Goal: Task Accomplishment & Management: Complete application form

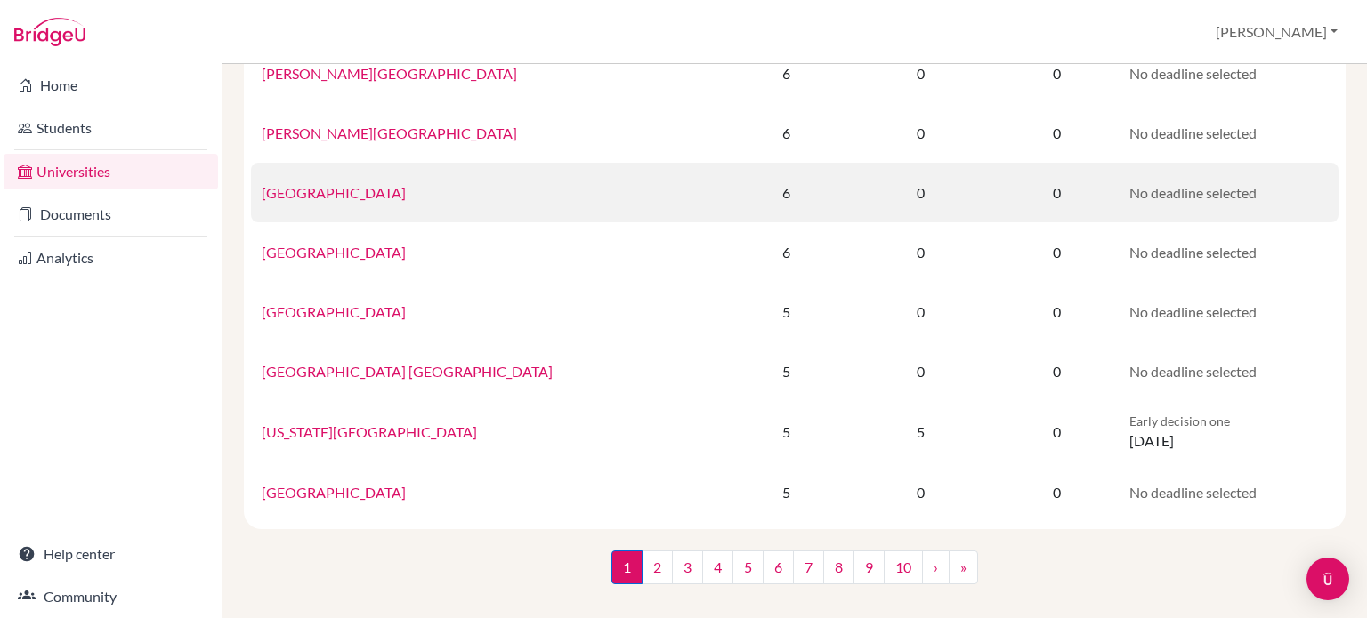
scroll to position [1248, 0]
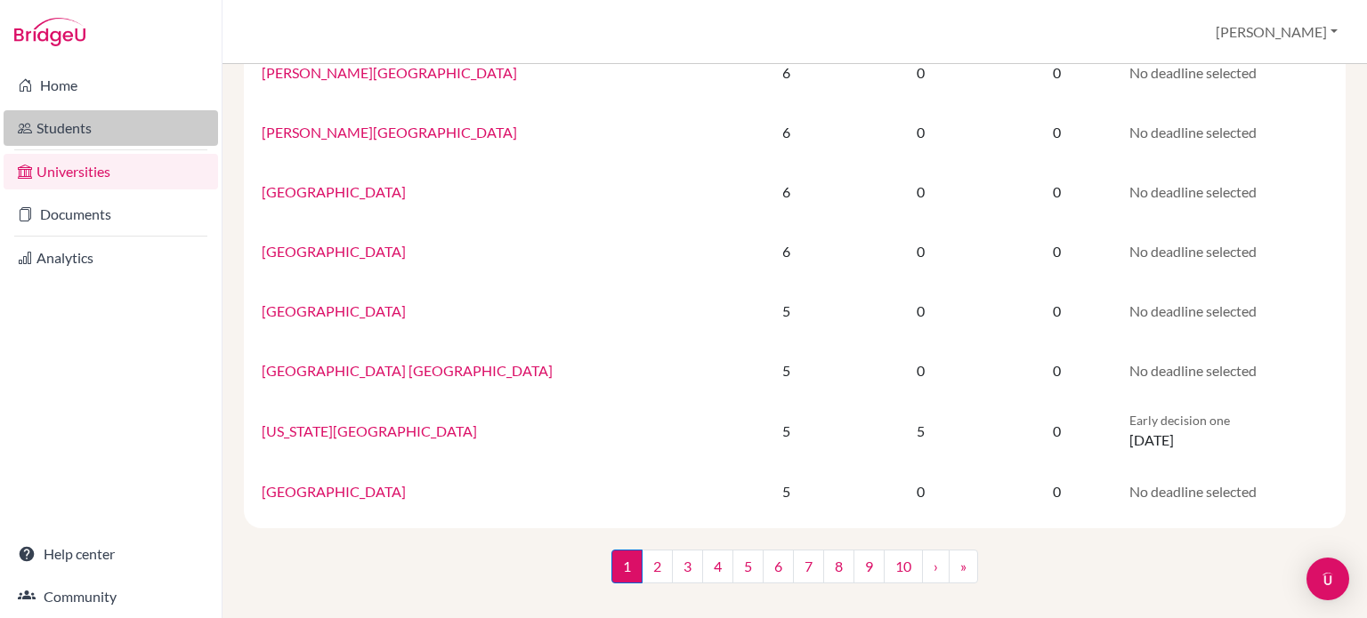
click at [73, 122] on link "Students" at bounding box center [111, 128] width 214 height 36
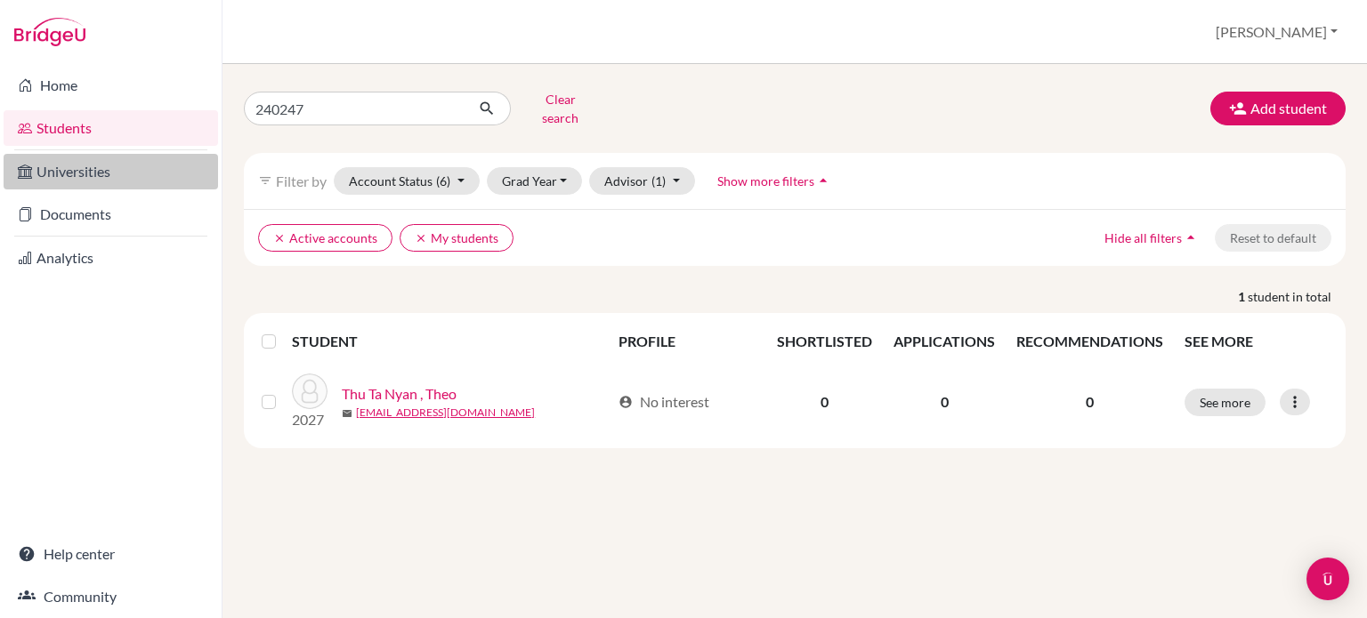
click at [87, 176] on link "Universities" at bounding box center [111, 172] width 214 height 36
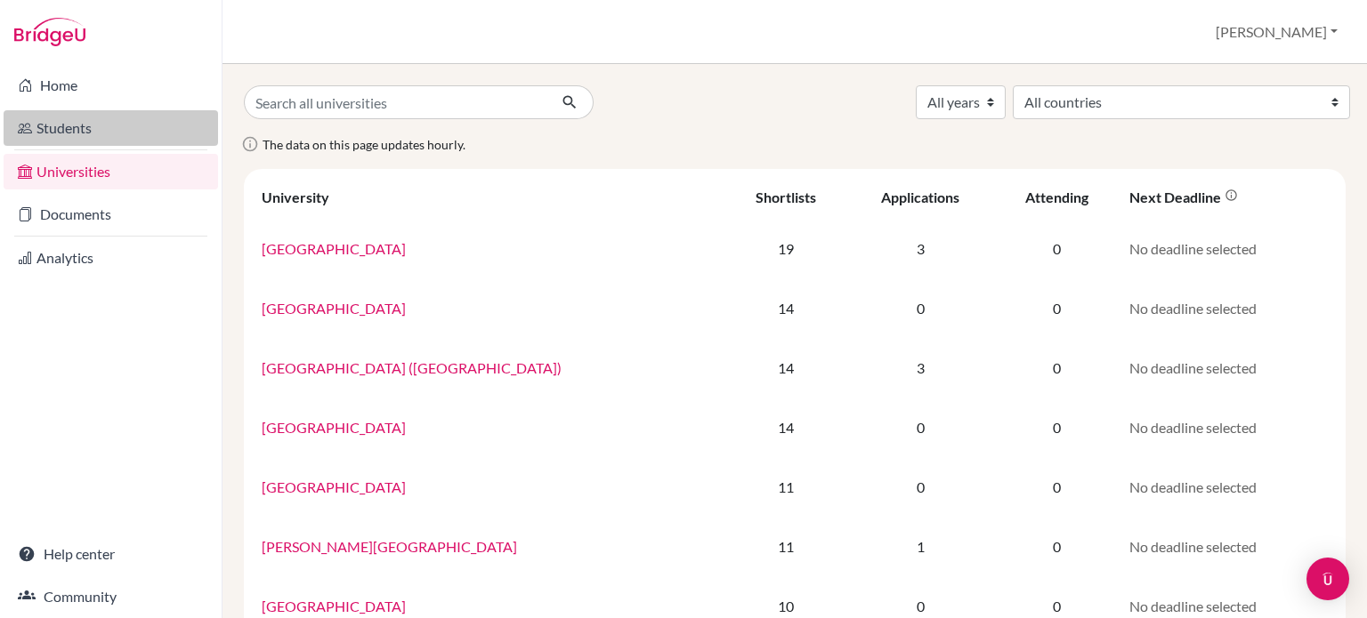
click at [81, 131] on link "Students" at bounding box center [111, 128] width 214 height 36
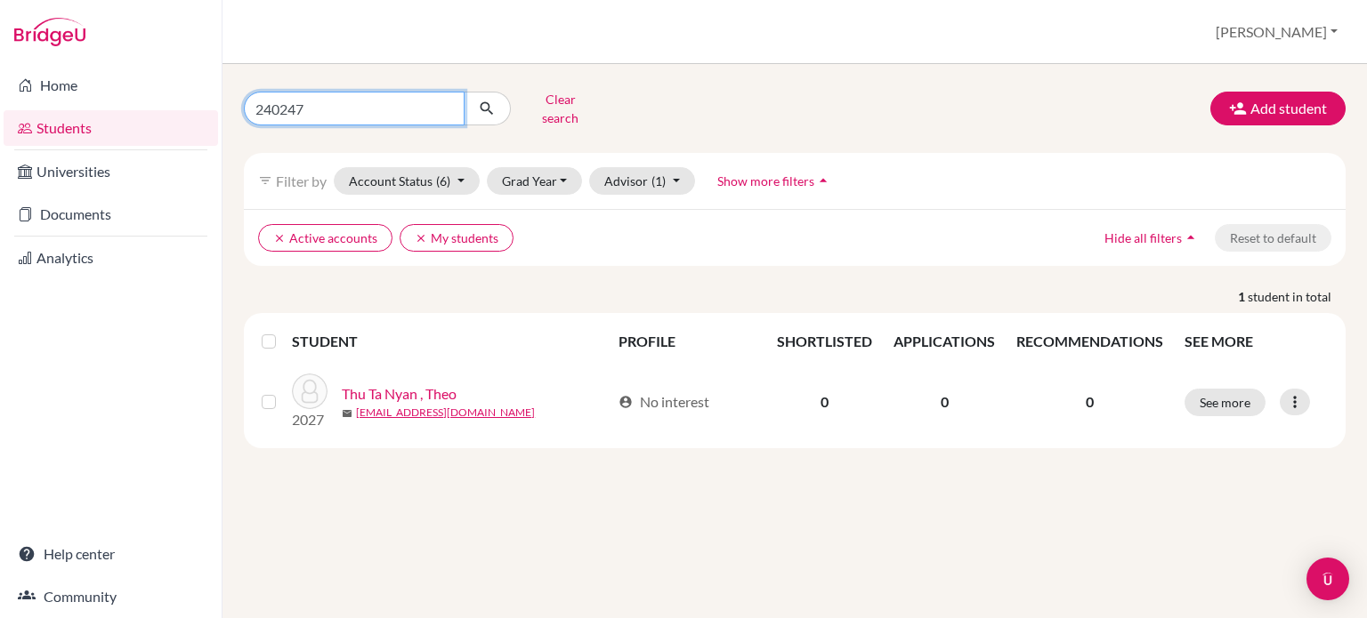
drag, startPoint x: 327, startPoint y: 105, endPoint x: 253, endPoint y: 103, distance: 74.8
click at [253, 103] on input "240247" at bounding box center [354, 109] width 221 height 34
type input "190045"
click button "submit" at bounding box center [487, 109] width 47 height 34
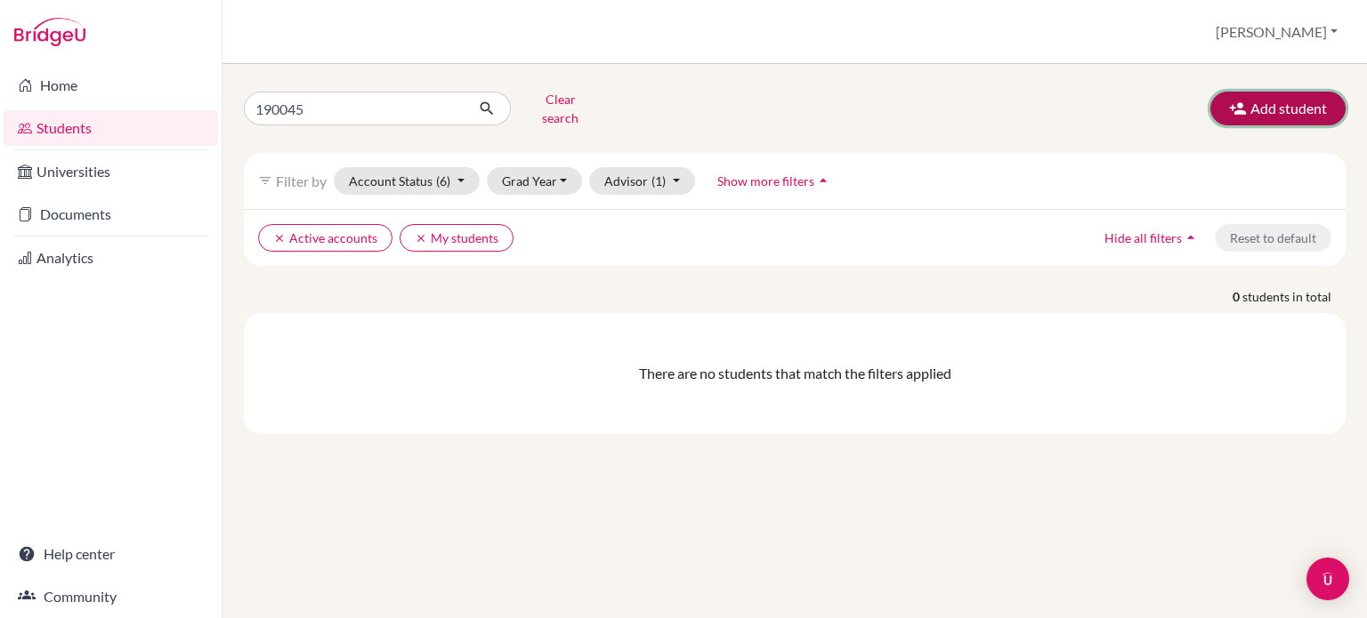
click at [1274, 109] on button "Add student" at bounding box center [1277, 109] width 135 height 34
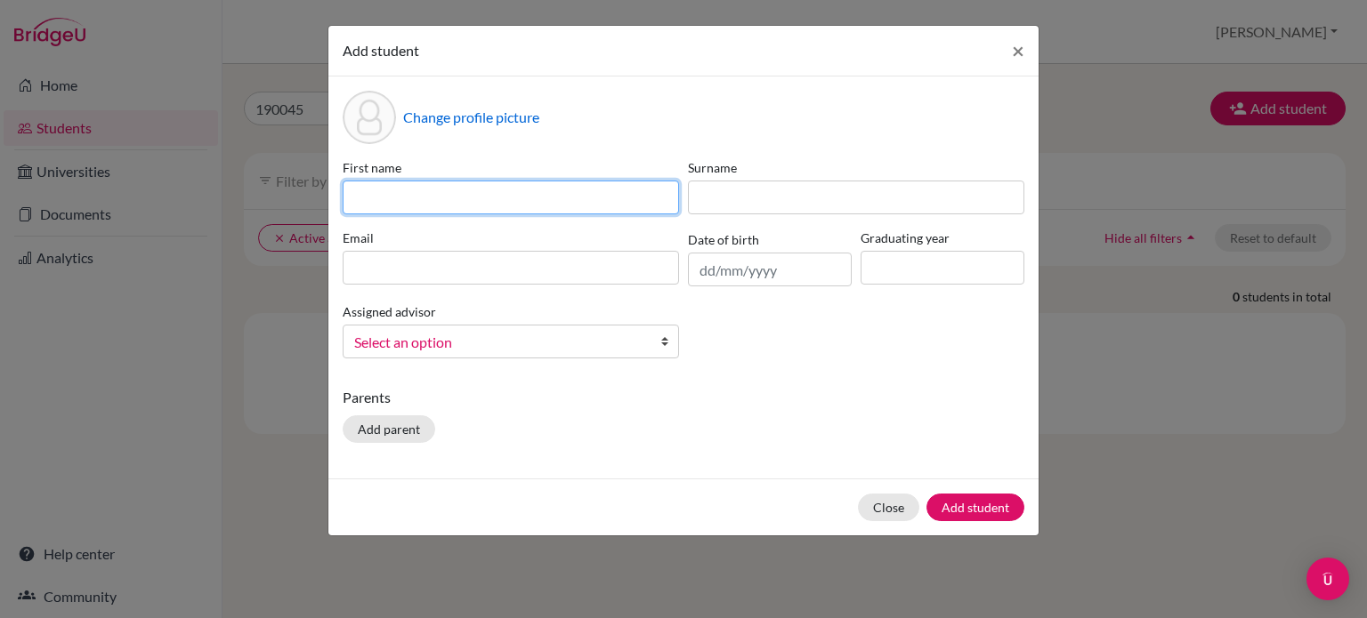
click at [366, 195] on input at bounding box center [511, 198] width 336 height 34
type input "Noah"
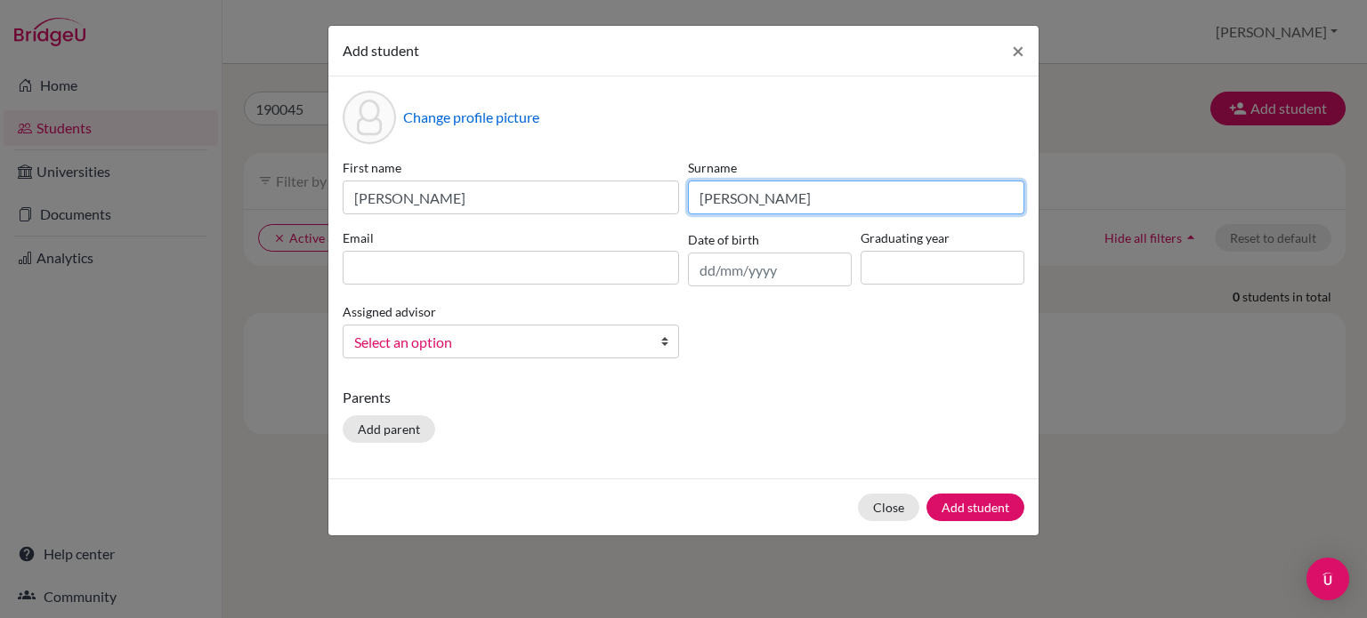
type input "Hein"
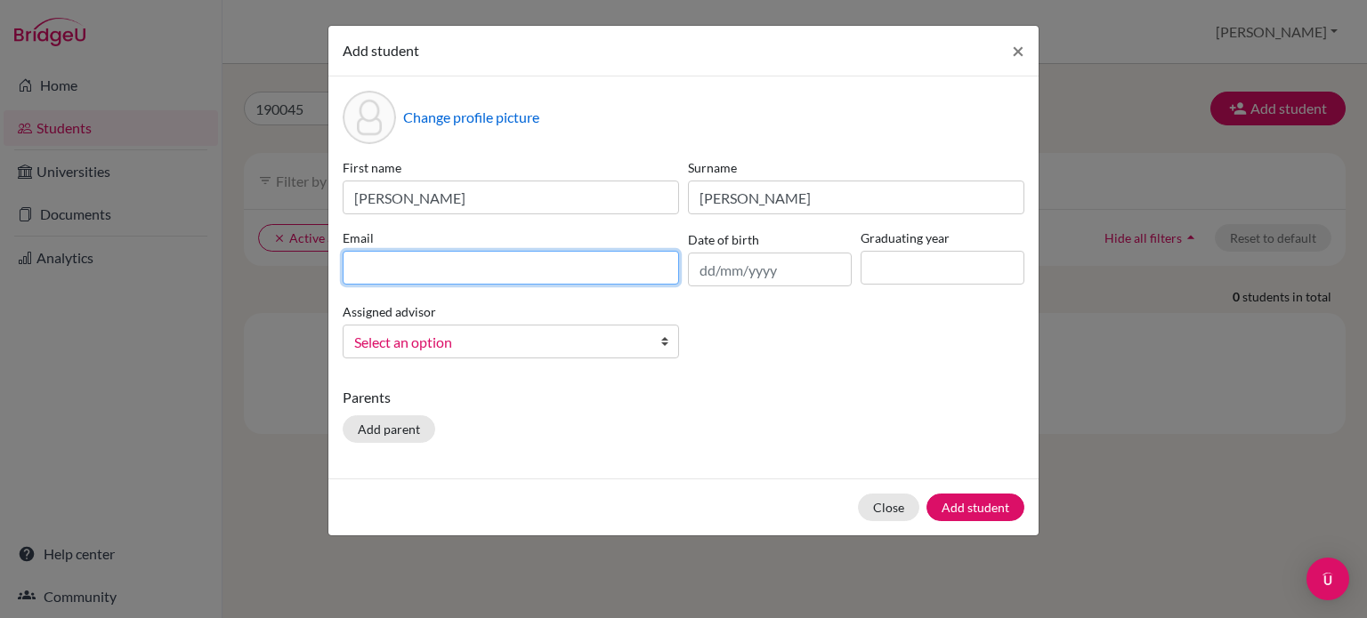
click at [371, 268] on input at bounding box center [511, 268] width 336 height 34
type input "240155@ucis.ac.th"
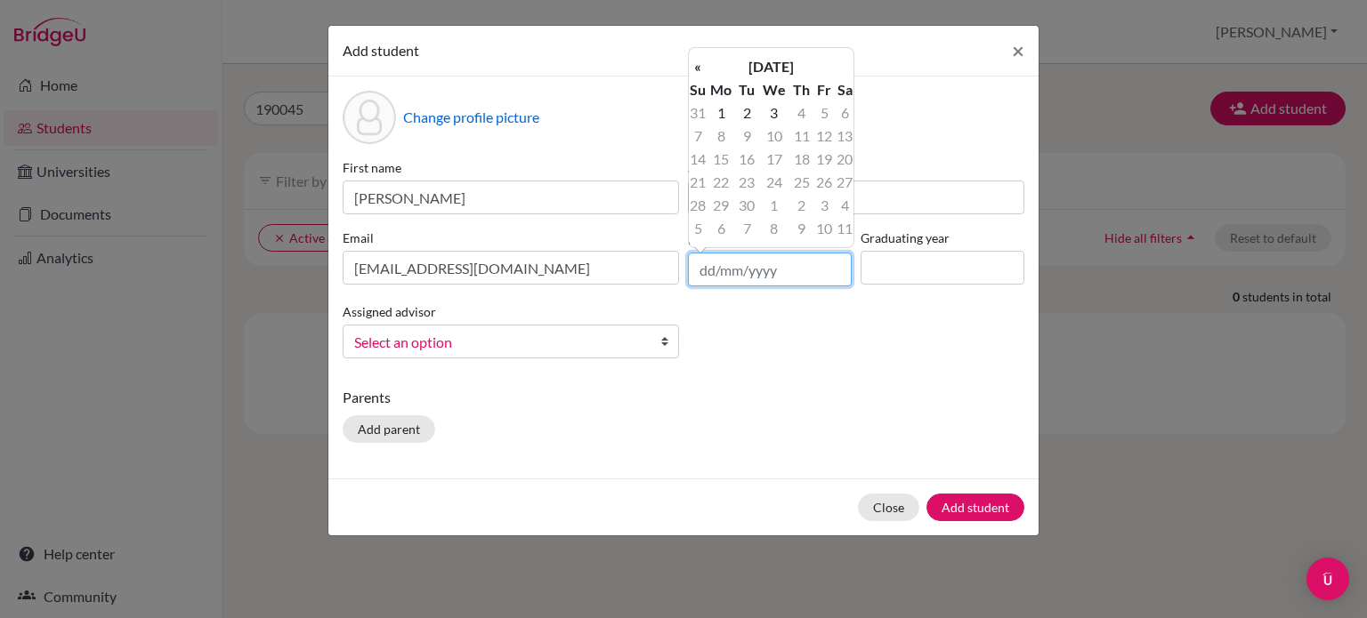
click at [712, 271] on input "text" at bounding box center [770, 270] width 164 height 34
type input "30/05/2011"
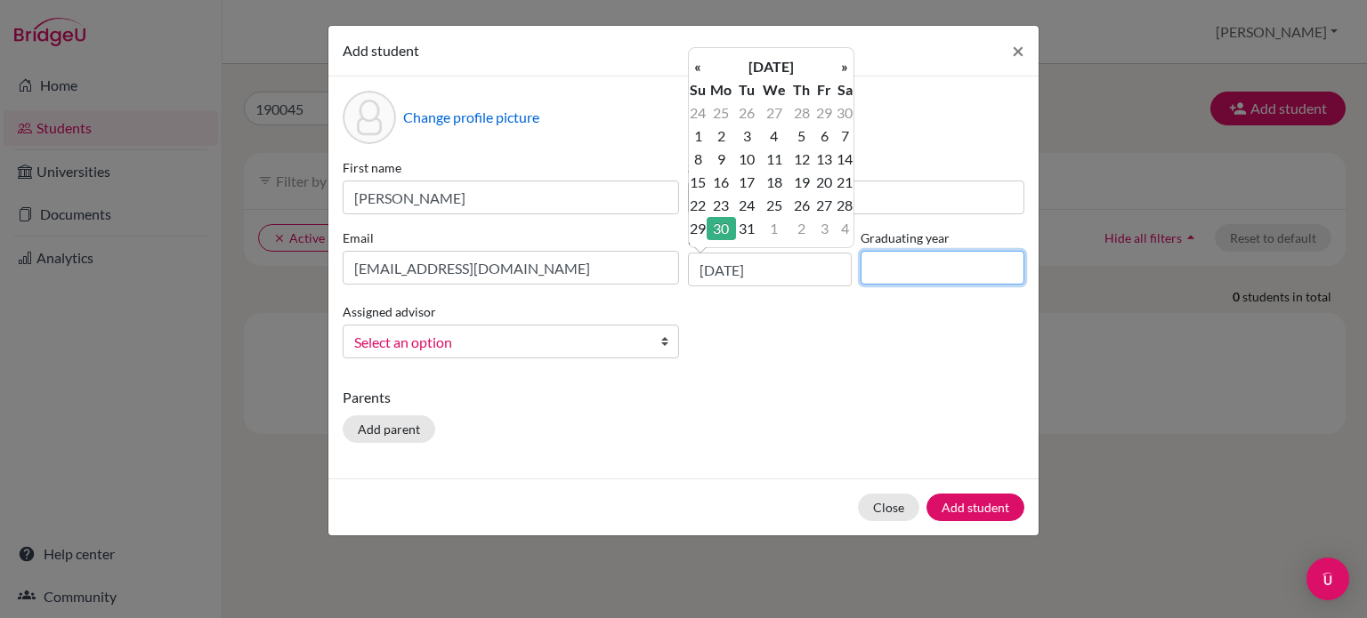
click at [940, 265] on input at bounding box center [942, 268] width 164 height 34
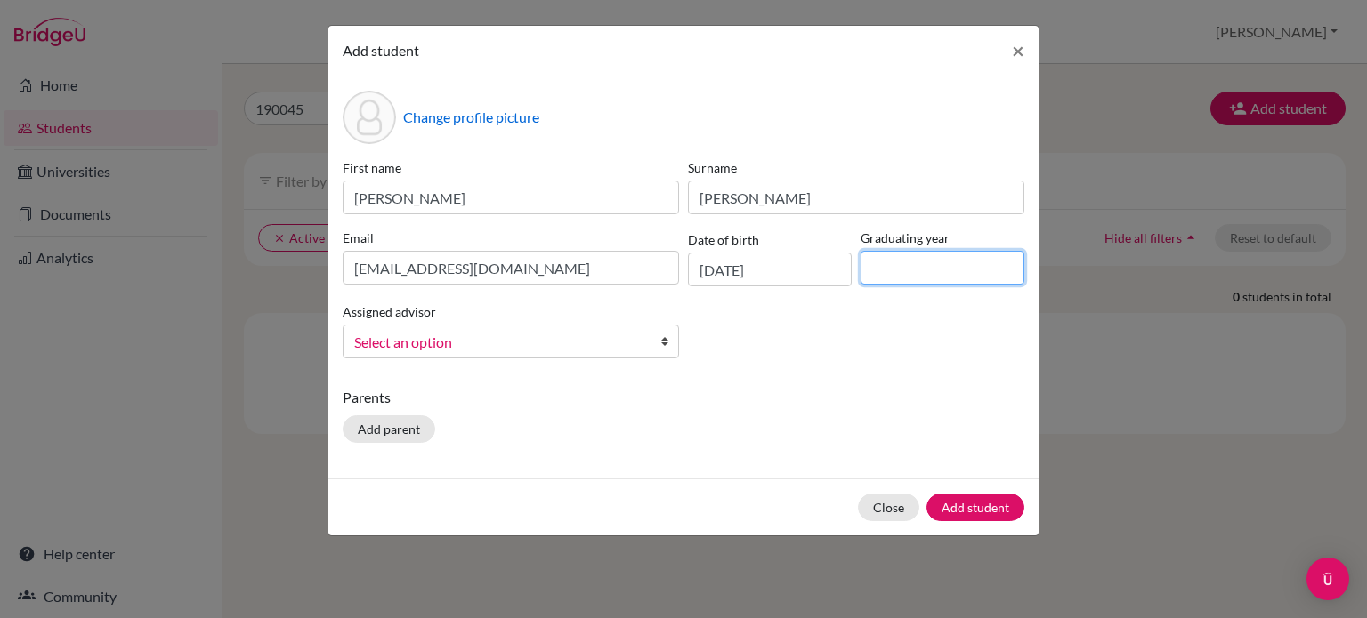
type input "2029"
click at [406, 343] on span "Select an option" at bounding box center [499, 342] width 290 height 23
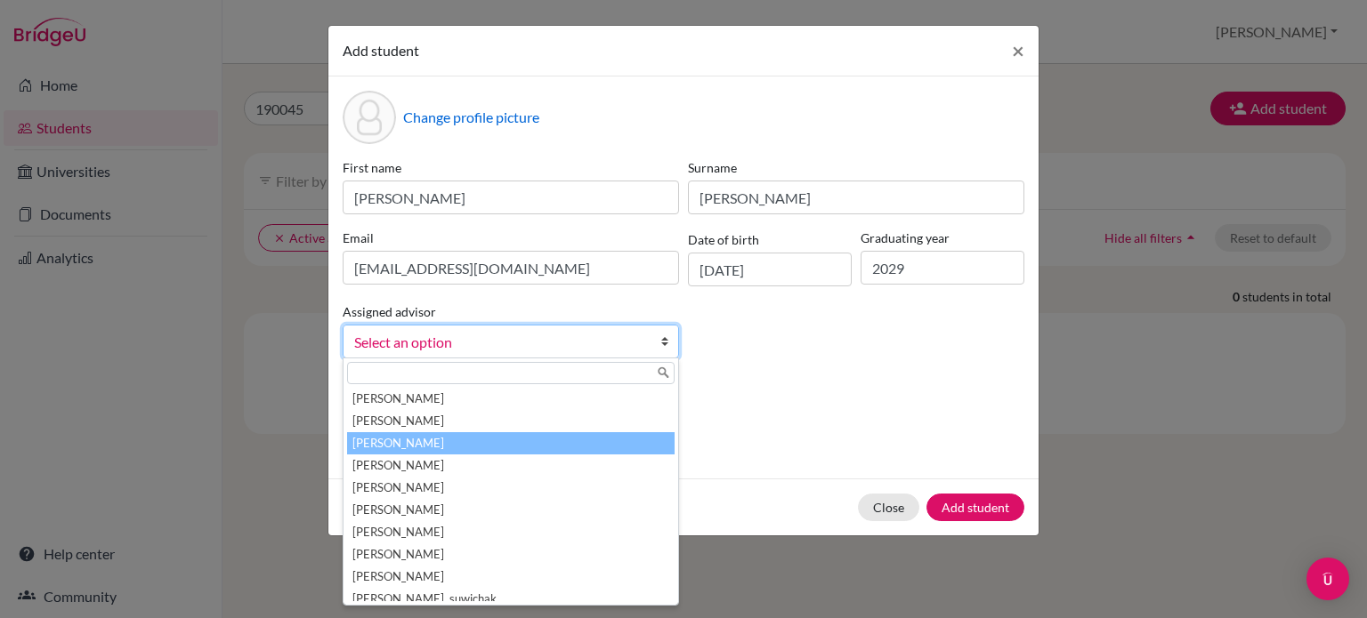
click at [384, 442] on li "Agahi, David" at bounding box center [510, 443] width 327 height 22
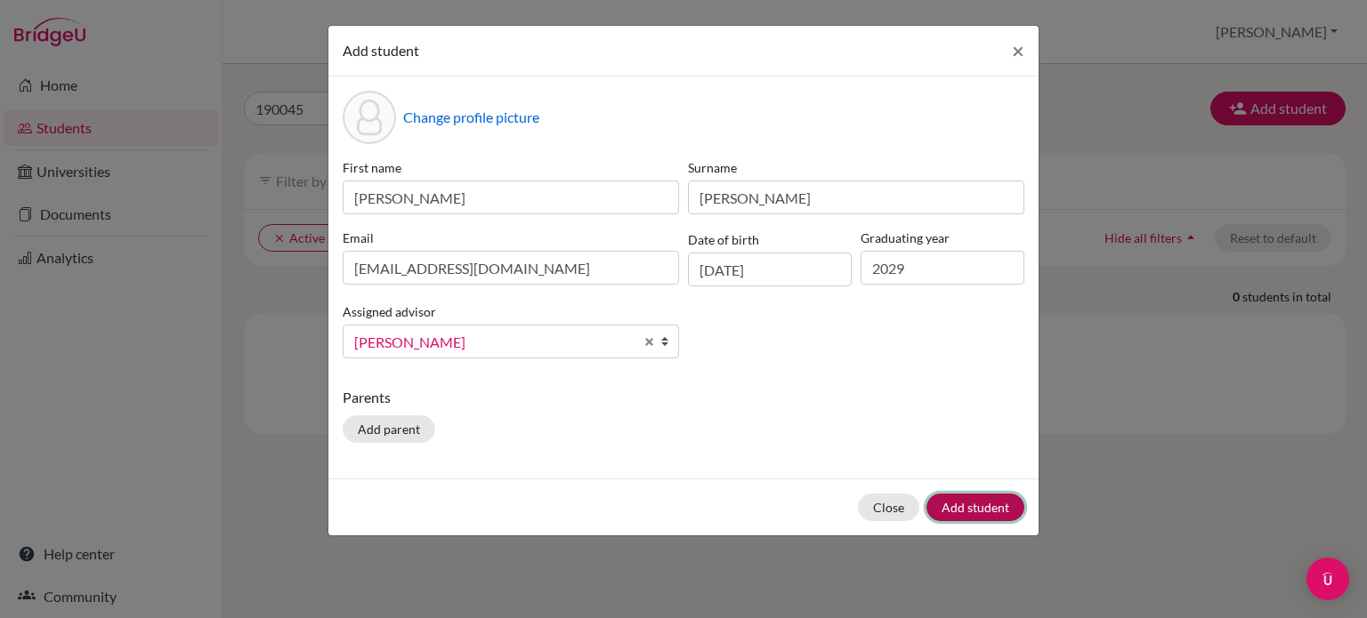
click at [979, 504] on button "Add student" at bounding box center [975, 508] width 98 height 28
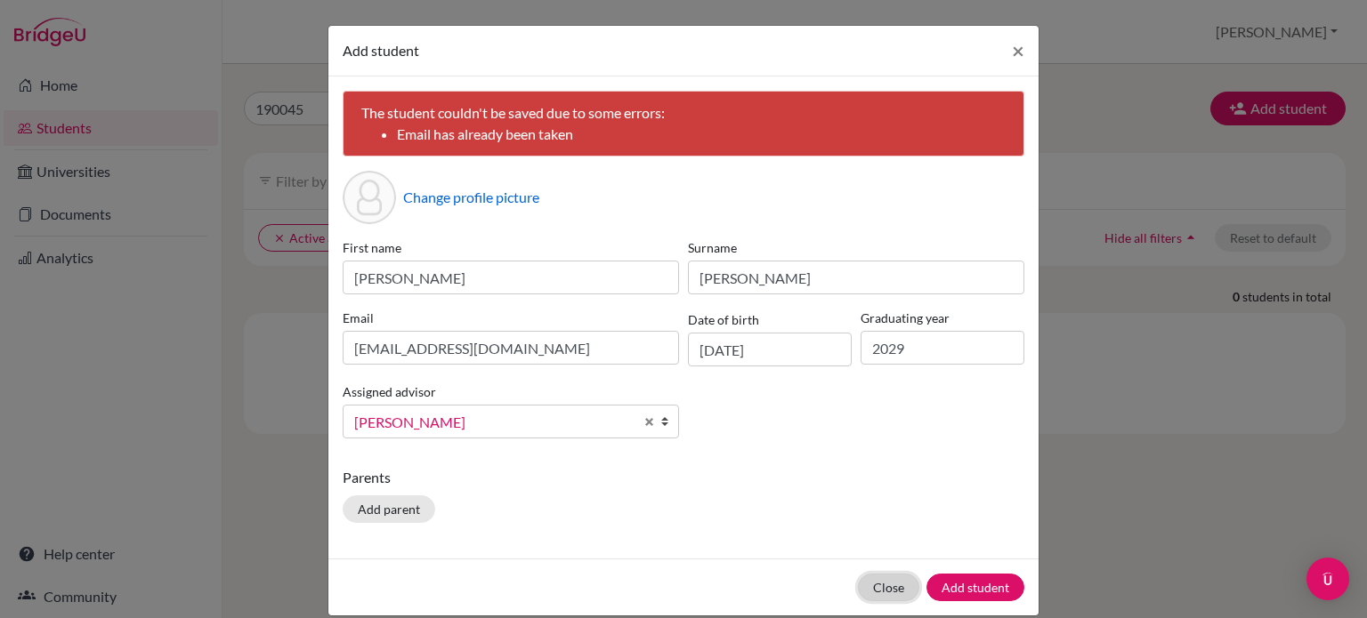
click at [883, 589] on button "Close" at bounding box center [888, 588] width 61 height 28
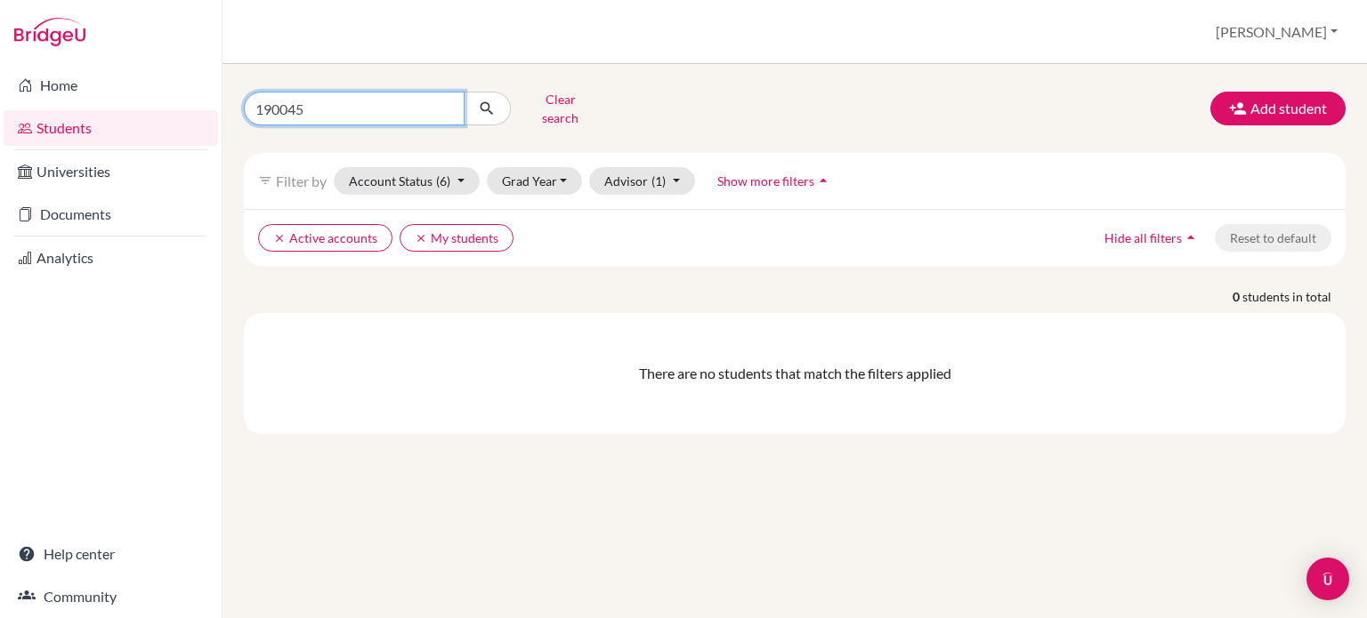
drag, startPoint x: 345, startPoint y: 106, endPoint x: 246, endPoint y: 106, distance: 98.8
click at [246, 106] on input "190045" at bounding box center [354, 109] width 221 height 34
type input "240155"
click button "submit" at bounding box center [487, 109] width 47 height 34
click at [520, 174] on button "Grad Year" at bounding box center [535, 181] width 96 height 28
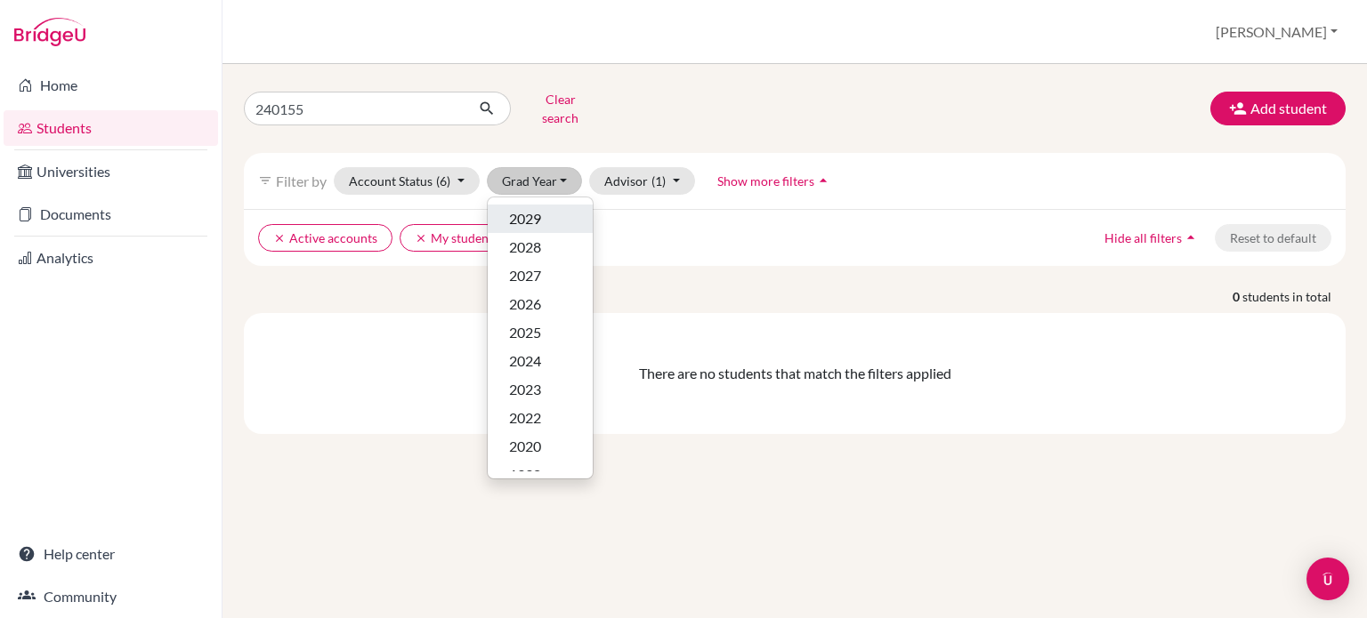
click at [540, 212] on span "2029" at bounding box center [525, 218] width 32 height 21
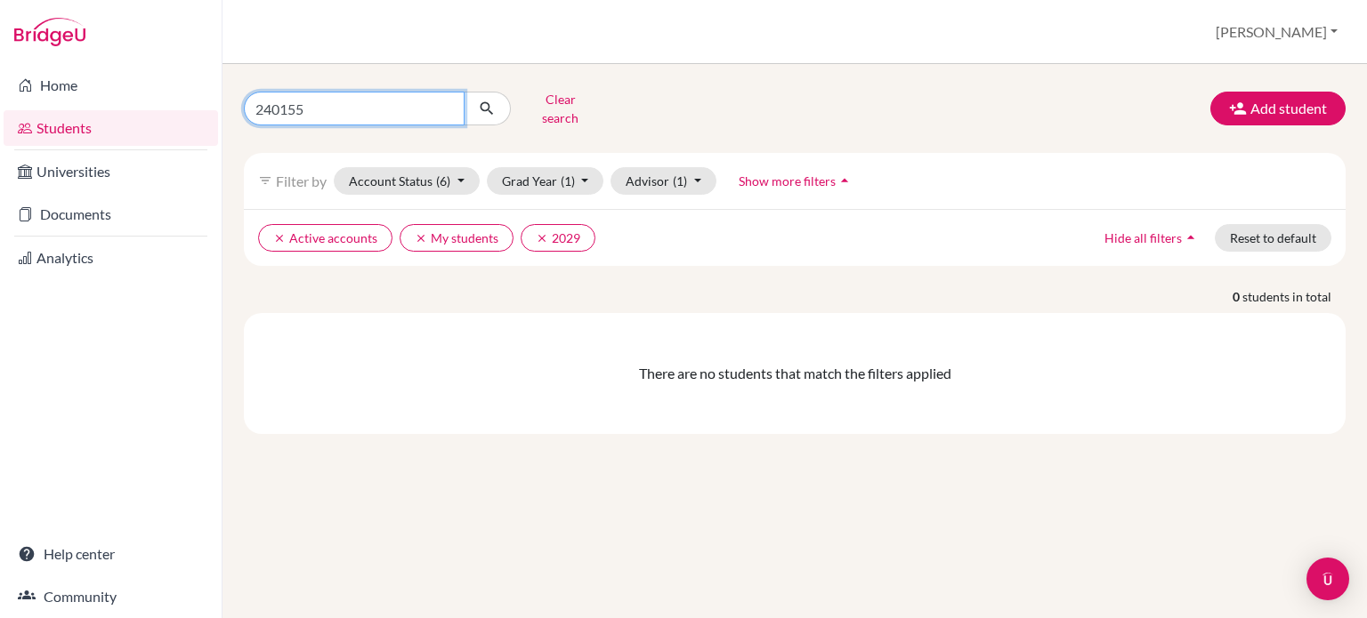
click at [319, 104] on input "240155" at bounding box center [354, 109] width 221 height 34
click at [535, 167] on button "Grad Year (1)" at bounding box center [545, 181] width 117 height 28
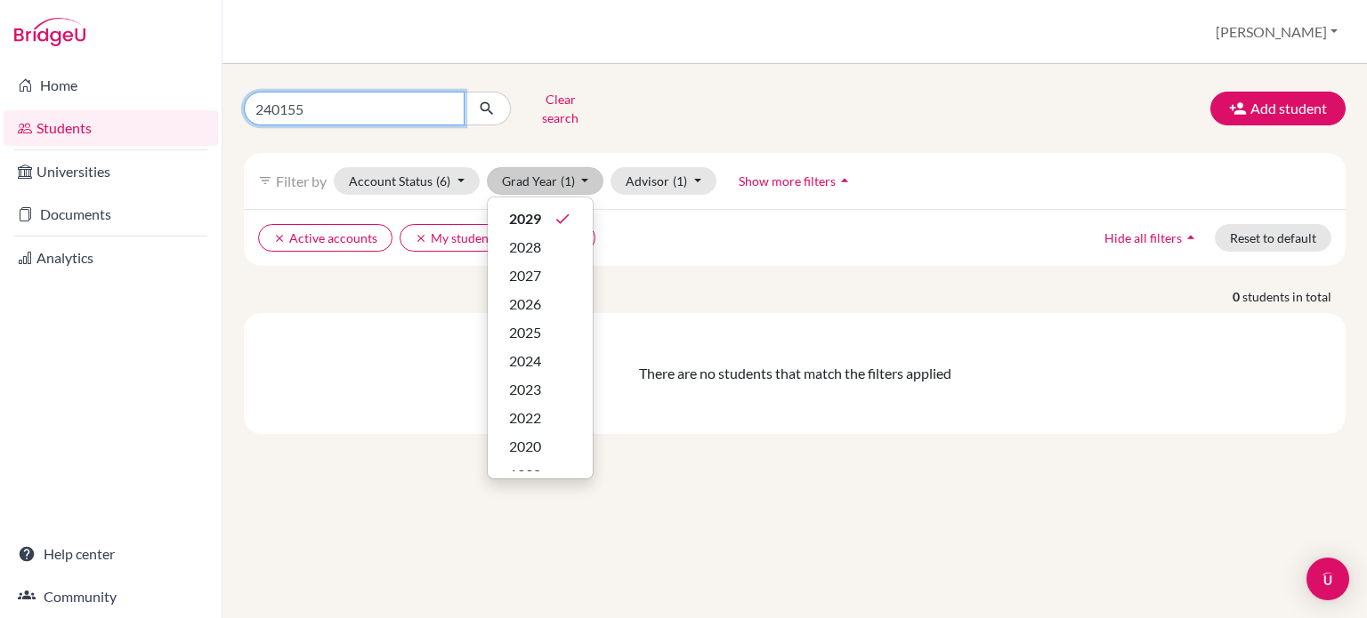
click at [347, 95] on input "240155" at bounding box center [354, 109] width 221 height 34
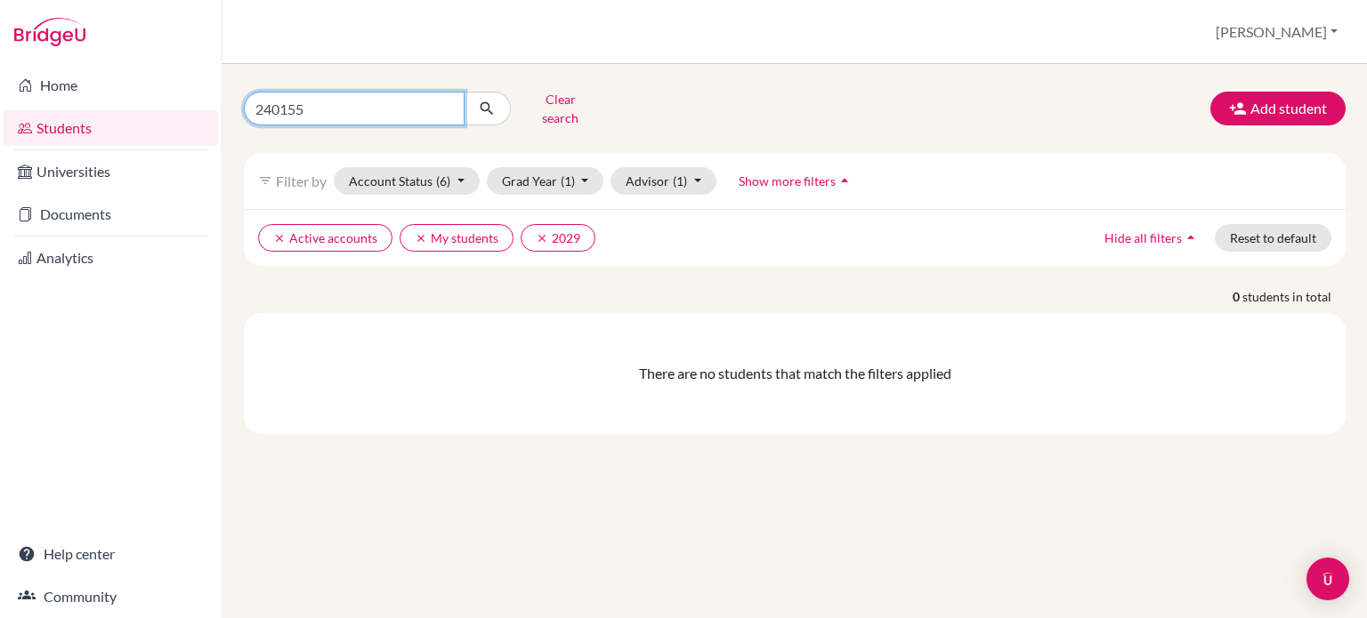
click button "submit" at bounding box center [487, 109] width 47 height 34
click at [555, 224] on button "clear 2029" at bounding box center [558, 238] width 75 height 28
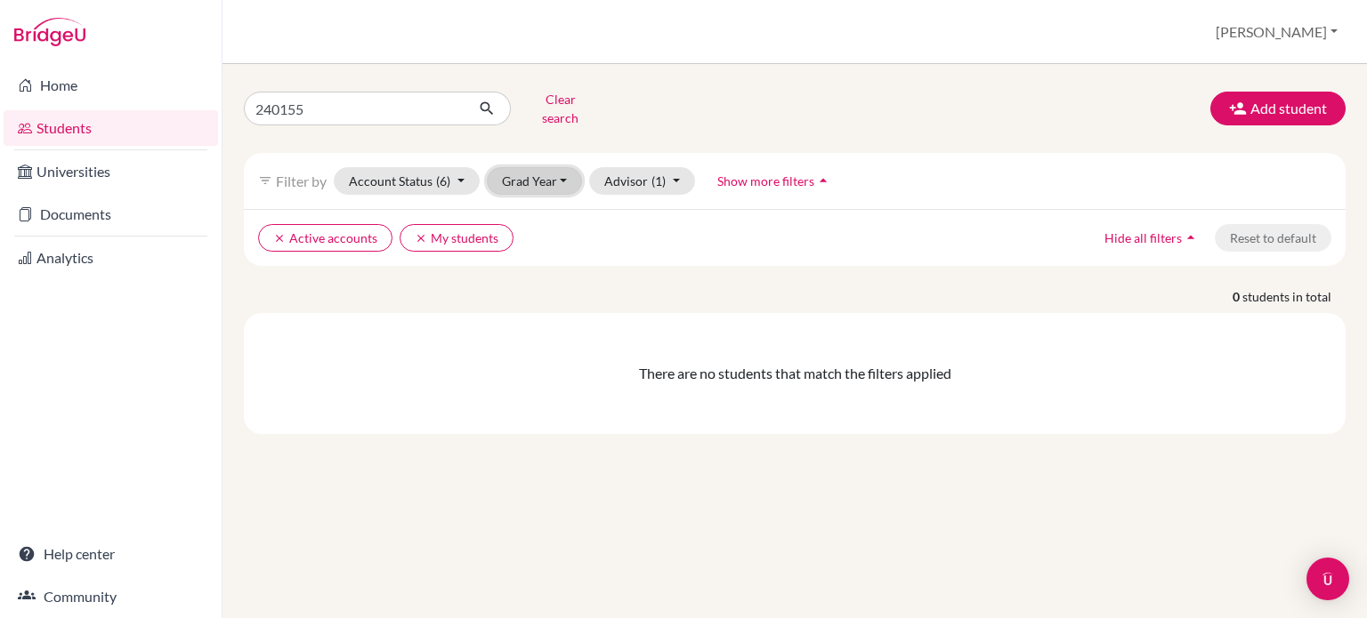
click at [518, 167] on button "Grad Year" at bounding box center [535, 181] width 96 height 28
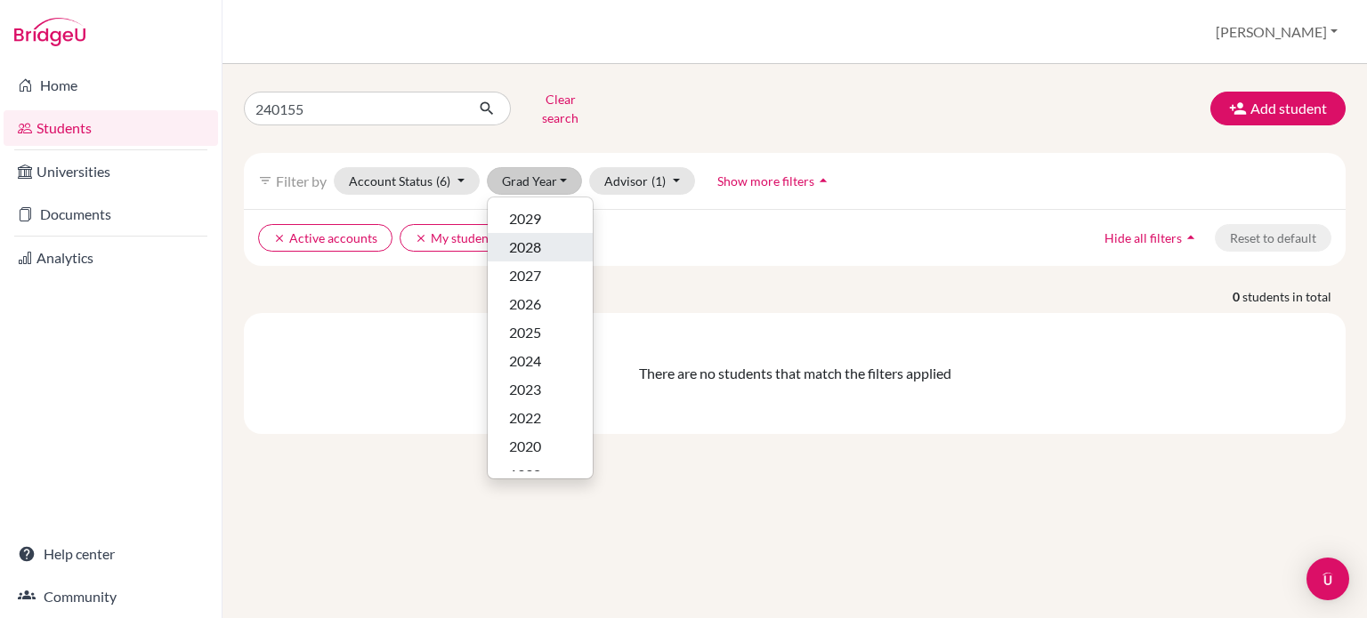
click at [533, 237] on span "2028" at bounding box center [525, 247] width 32 height 21
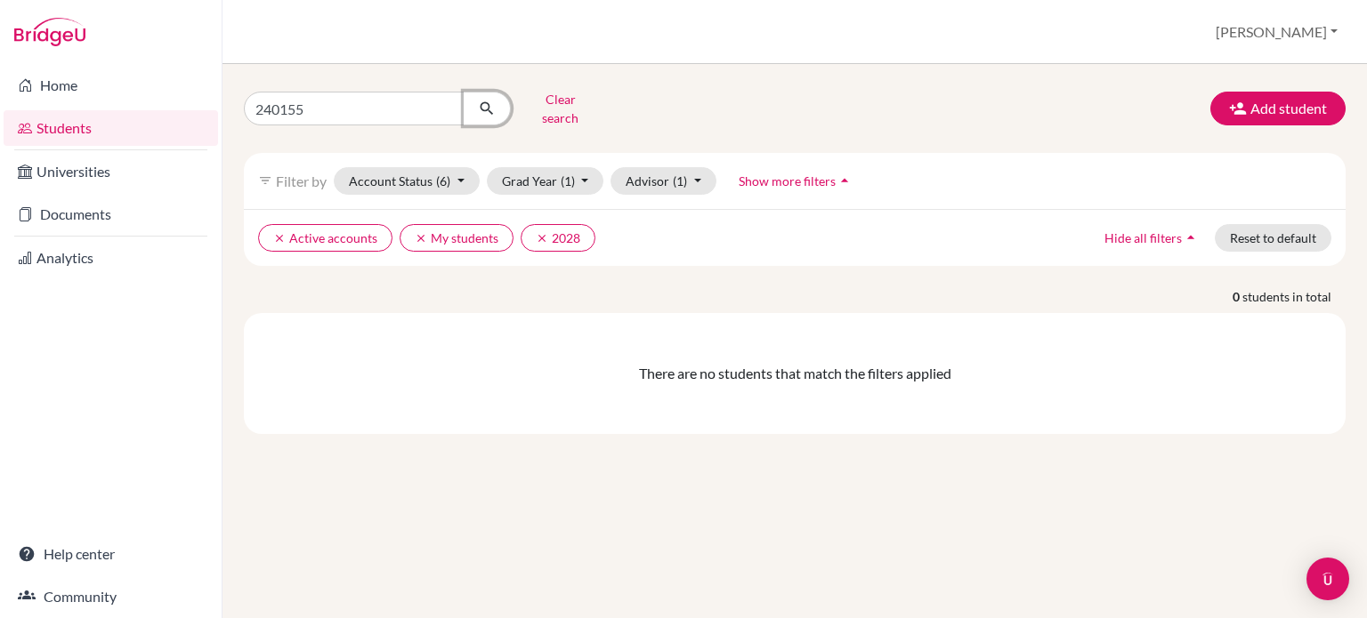
click at [483, 100] on icon "submit" at bounding box center [487, 109] width 18 height 18
click at [456, 227] on button "clear My students" at bounding box center [457, 238] width 114 height 28
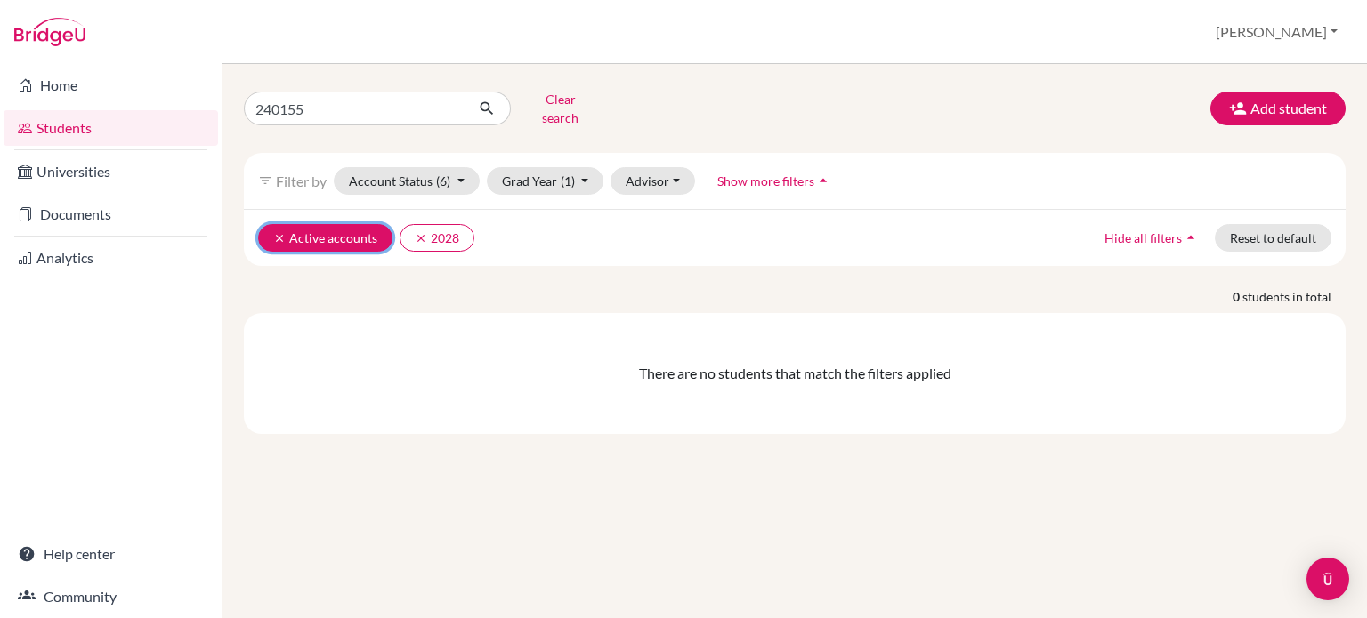
click at [281, 232] on icon "clear" at bounding box center [279, 238] width 12 height 12
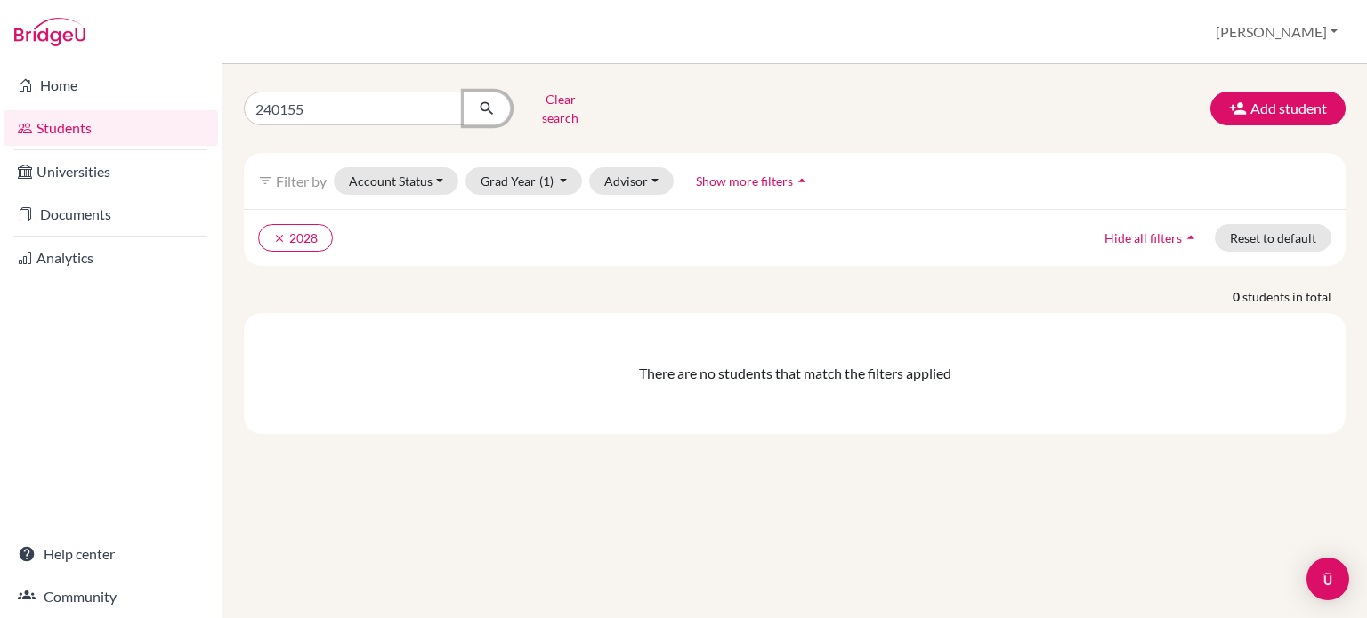
click at [484, 101] on icon "submit" at bounding box center [487, 109] width 18 height 18
drag, startPoint x: 305, startPoint y: 100, endPoint x: 245, endPoint y: 93, distance: 60.8
click at [245, 93] on div "240155" at bounding box center [377, 109] width 267 height 34
type input "Hein"
click button "submit" at bounding box center [487, 109] width 47 height 34
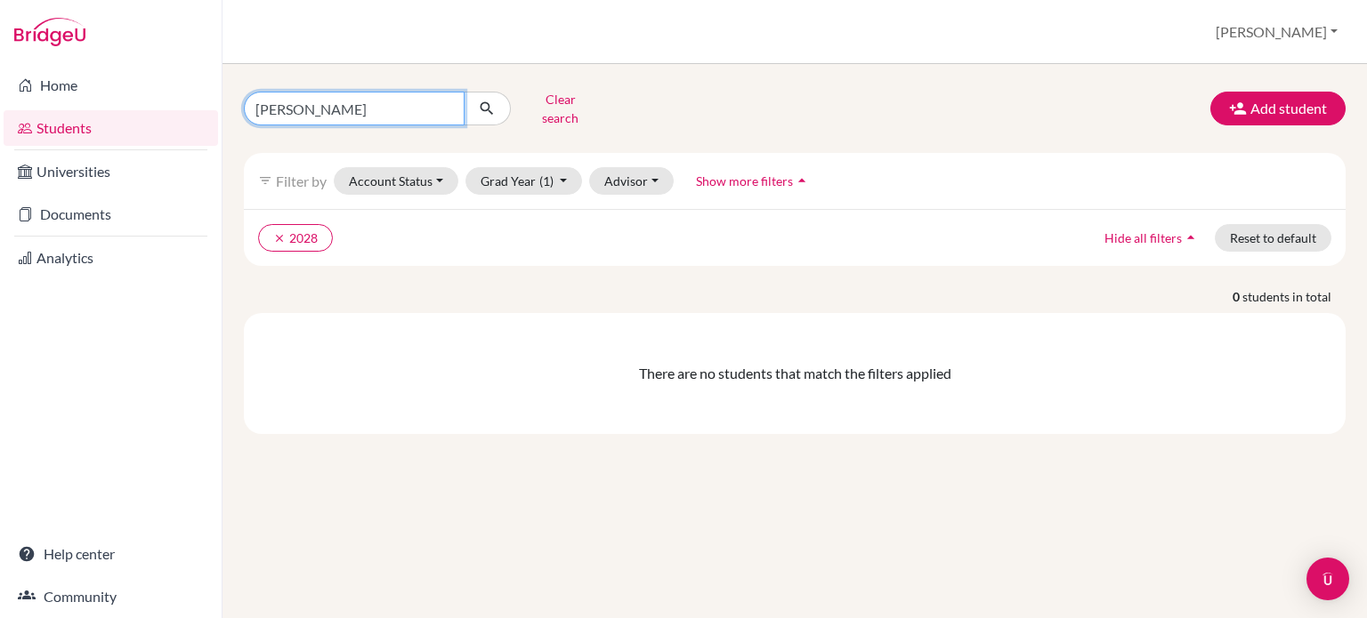
drag, startPoint x: 310, startPoint y: 99, endPoint x: 251, endPoint y: 99, distance: 58.7
click at [251, 99] on input "Hein" at bounding box center [354, 109] width 221 height 34
type input "Noah"
click button "submit" at bounding box center [487, 109] width 47 height 34
click at [634, 173] on button "Advisor" at bounding box center [631, 181] width 85 height 28
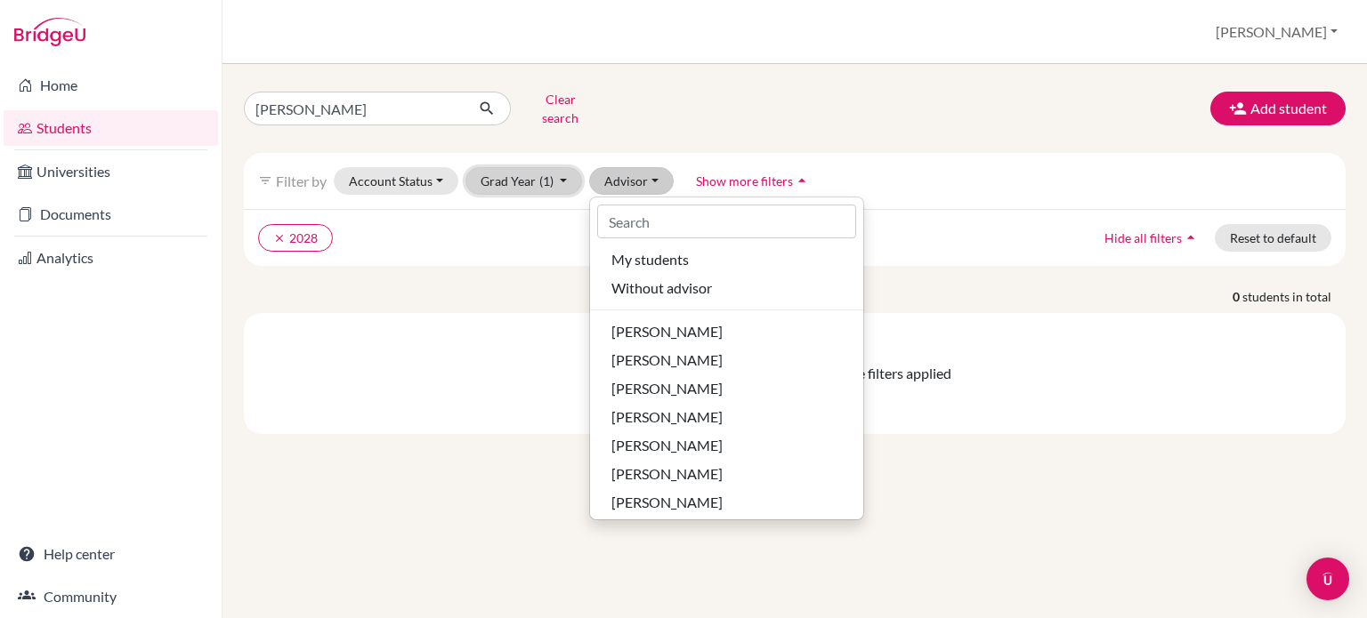
click at [530, 167] on button "Grad Year (1)" at bounding box center [523, 181] width 117 height 28
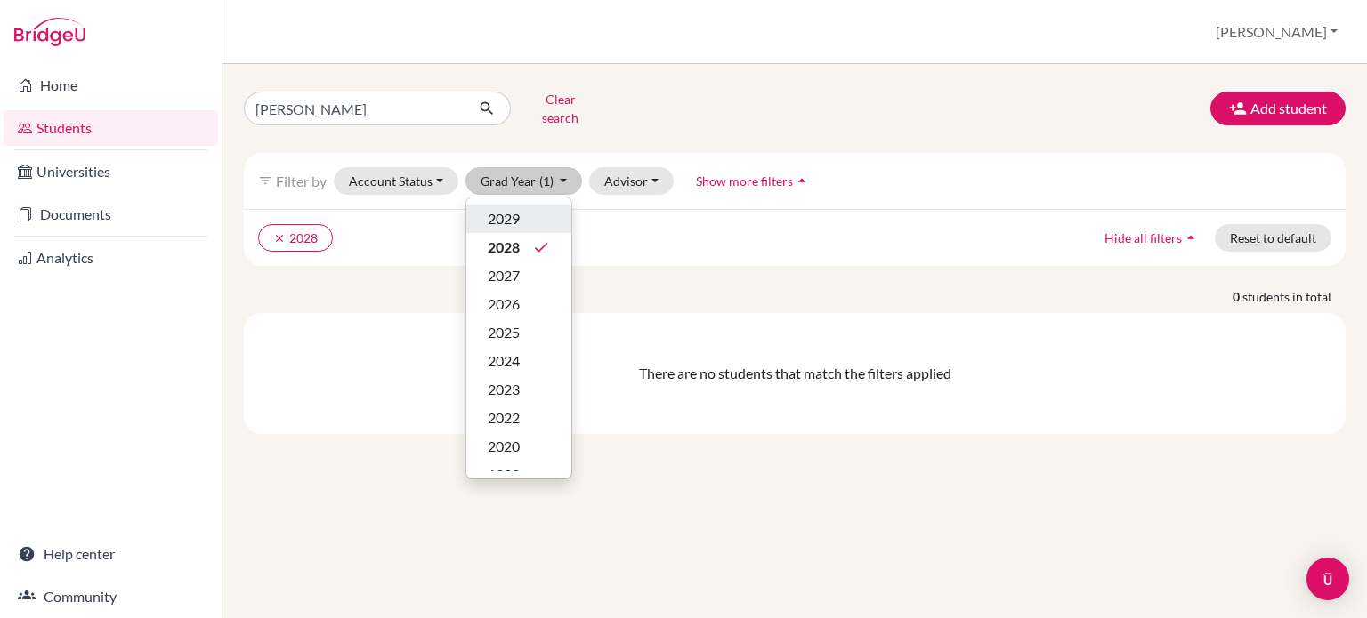
click at [500, 208] on span "2029" at bounding box center [504, 218] width 32 height 21
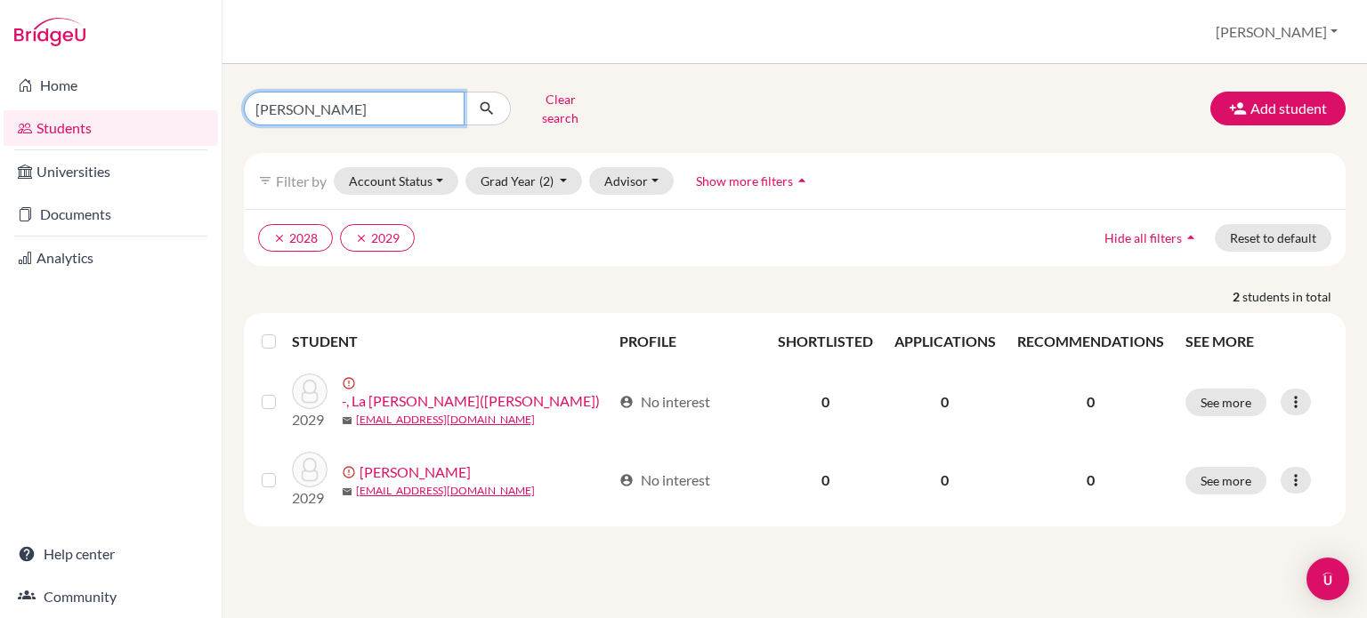
drag, startPoint x: 294, startPoint y: 94, endPoint x: 247, endPoint y: 101, distance: 46.7
click at [247, 101] on input "Noah" at bounding box center [354, 109] width 221 height 34
drag, startPoint x: 331, startPoint y: 101, endPoint x: 228, endPoint y: 107, distance: 103.4
click at [228, 107] on div "240155 Clear search Add student filter_list Filter by Account Status Active acc…" at bounding box center [794, 341] width 1144 height 554
type input "220429"
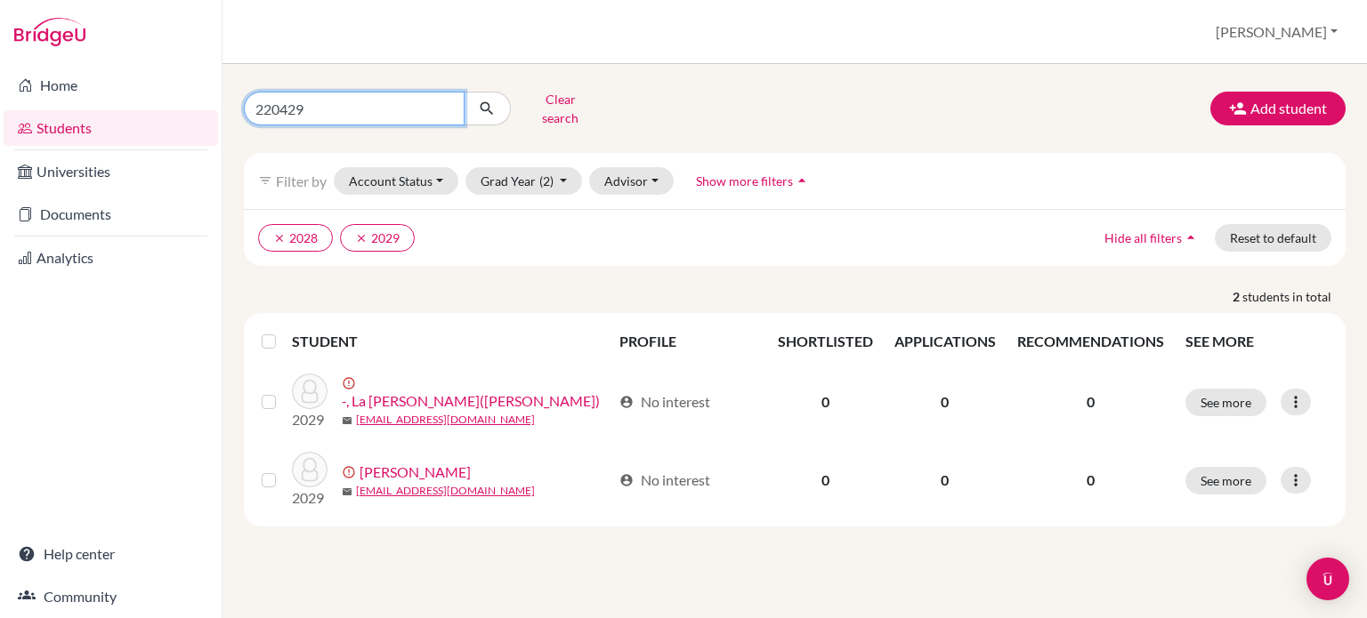
click button "submit" at bounding box center [487, 109] width 47 height 34
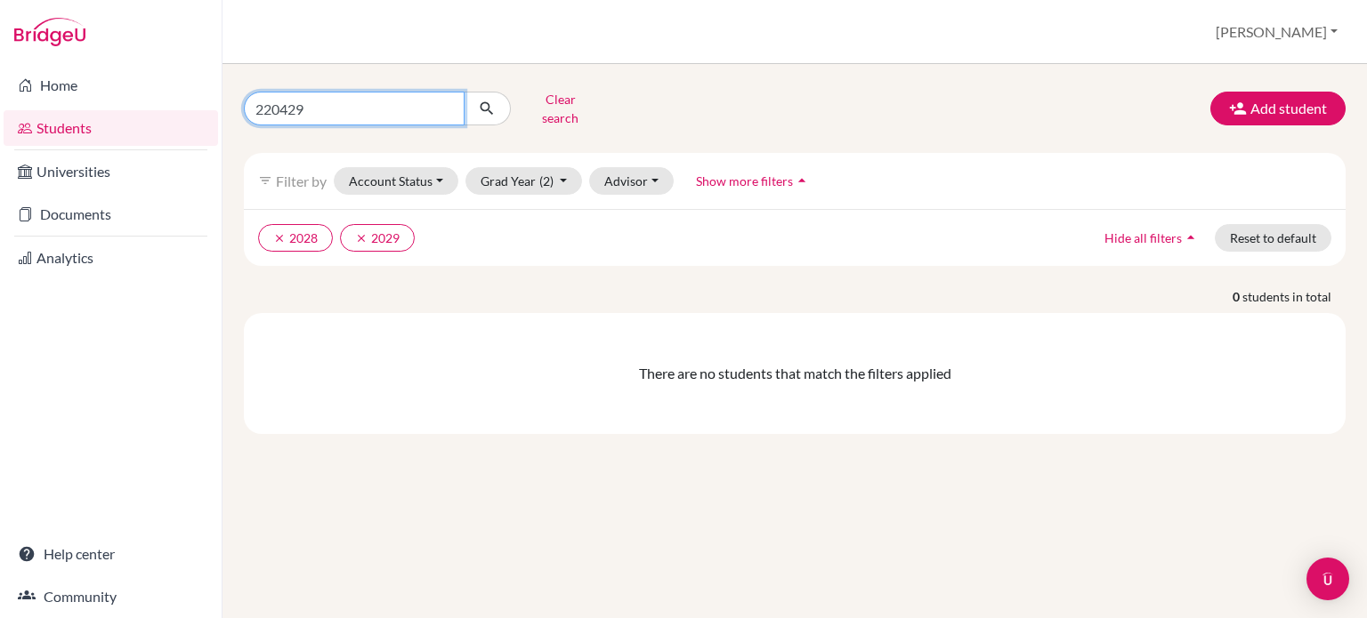
drag, startPoint x: 314, startPoint y: 106, endPoint x: 251, endPoint y: 95, distance: 64.1
click at [251, 95] on input "220429" at bounding box center [354, 109] width 221 height 34
type input "Noa"
click button "submit" at bounding box center [487, 109] width 47 height 34
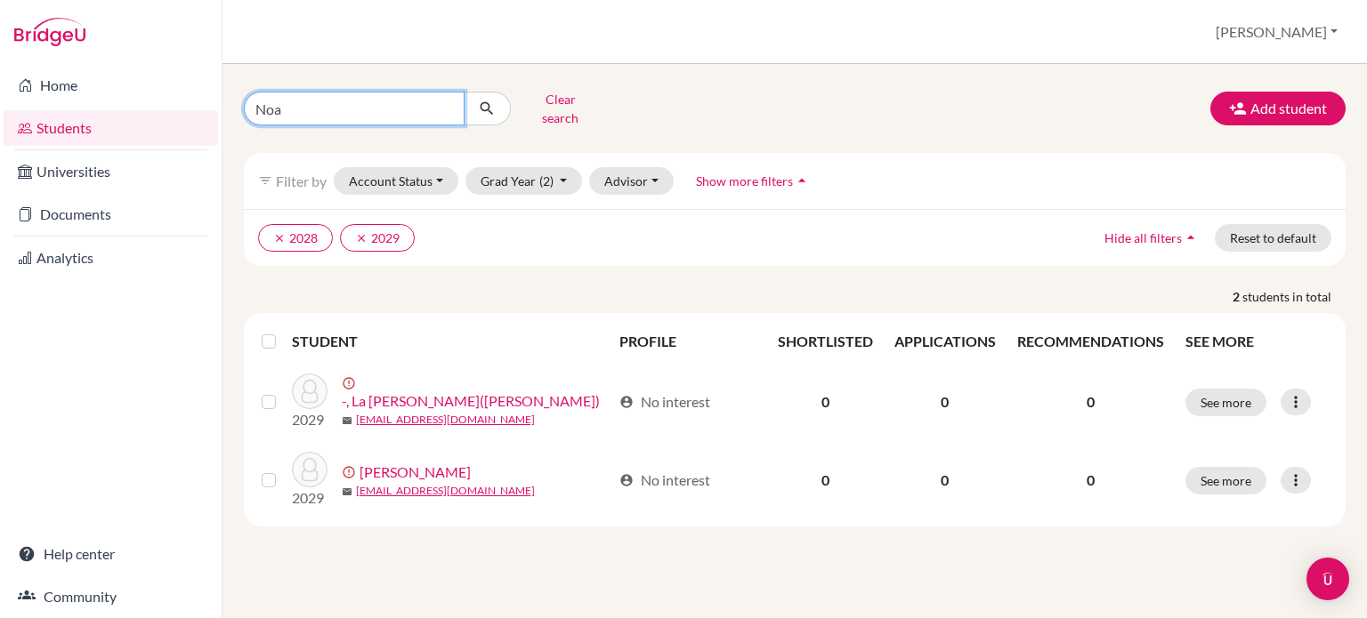
drag, startPoint x: 292, startPoint y: 100, endPoint x: 246, endPoint y: 96, distance: 46.4
click at [246, 96] on input "Noa" at bounding box center [354, 109] width 221 height 34
type input "Aharonovich"
click button "submit" at bounding box center [487, 109] width 47 height 34
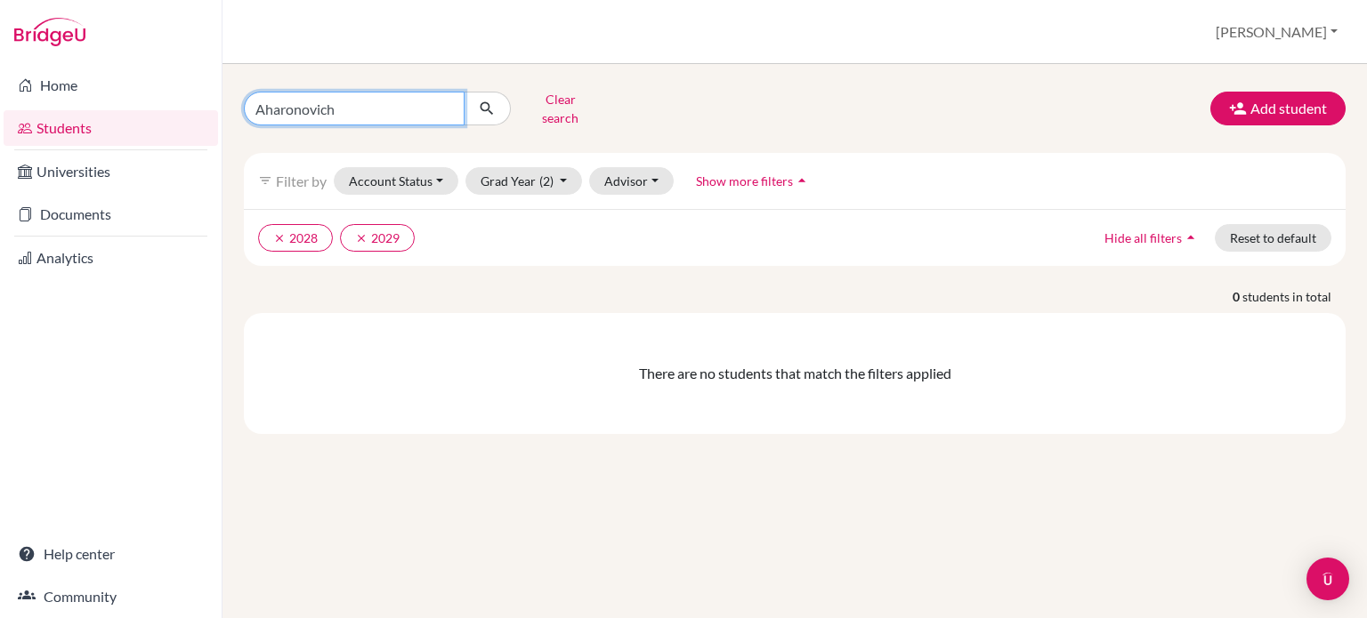
drag, startPoint x: 348, startPoint y: 104, endPoint x: 251, endPoint y: 96, distance: 97.3
click at [251, 96] on input "Aharonovich" at bounding box center [354, 109] width 221 height 34
type input "220429@ucis.ac.th"
click button "submit" at bounding box center [487, 109] width 47 height 34
drag, startPoint x: 378, startPoint y: 107, endPoint x: 230, endPoint y: 101, distance: 147.8
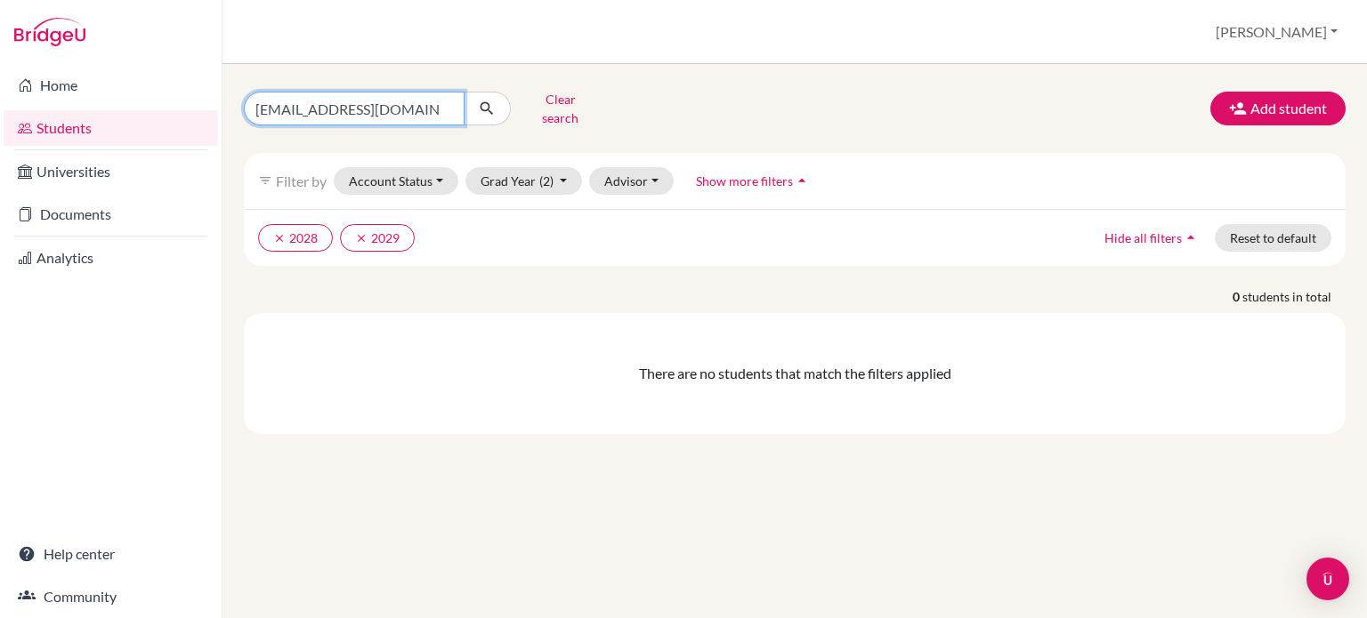
click at [230, 101] on div "220429@ucis.ac.th Clear search" at bounding box center [418, 108] width 376 height 46
type input "Noa"
click at [301, 107] on input "Noa" at bounding box center [354, 109] width 221 height 34
click button "submit" at bounding box center [487, 109] width 47 height 34
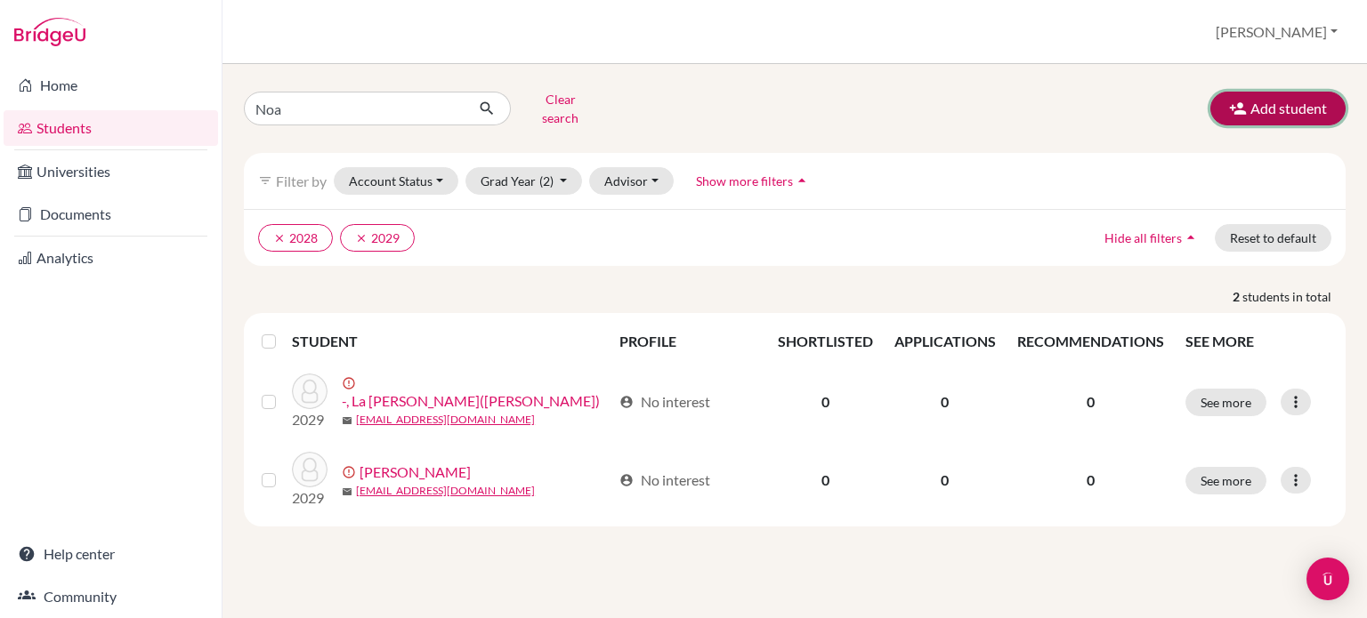
click at [1284, 100] on button "Add student" at bounding box center [1277, 109] width 135 height 34
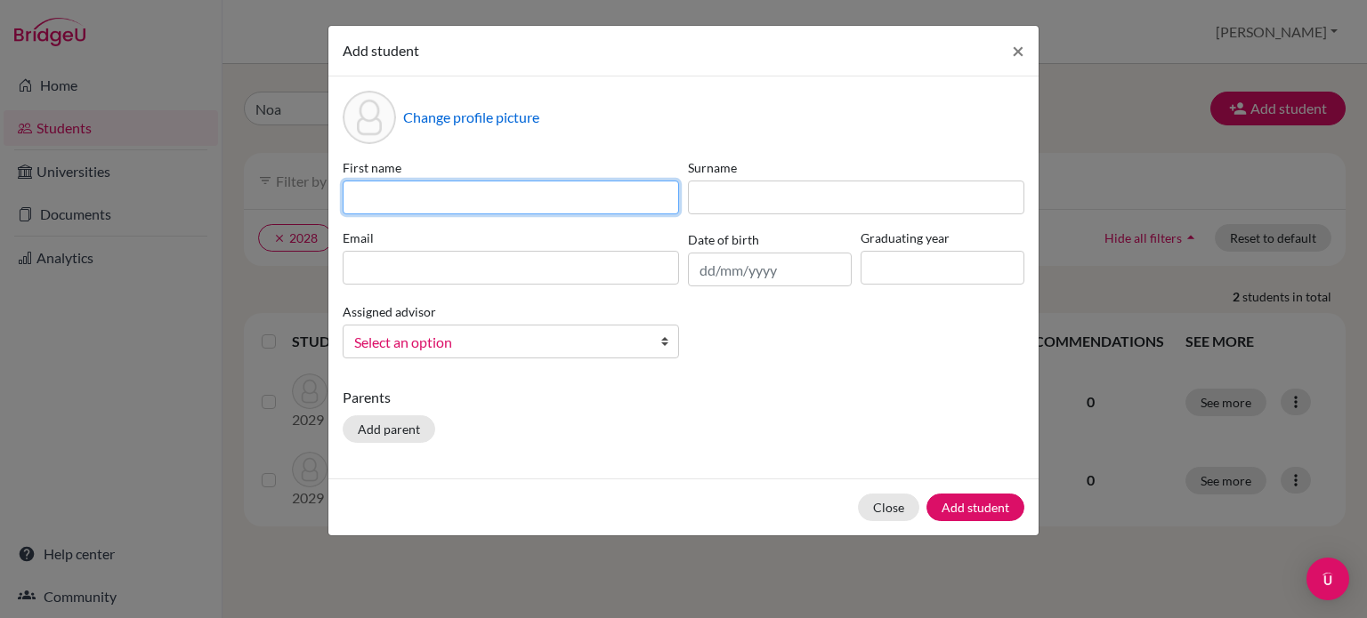
click at [386, 189] on input at bounding box center [511, 198] width 336 height 34
type input "Noa"
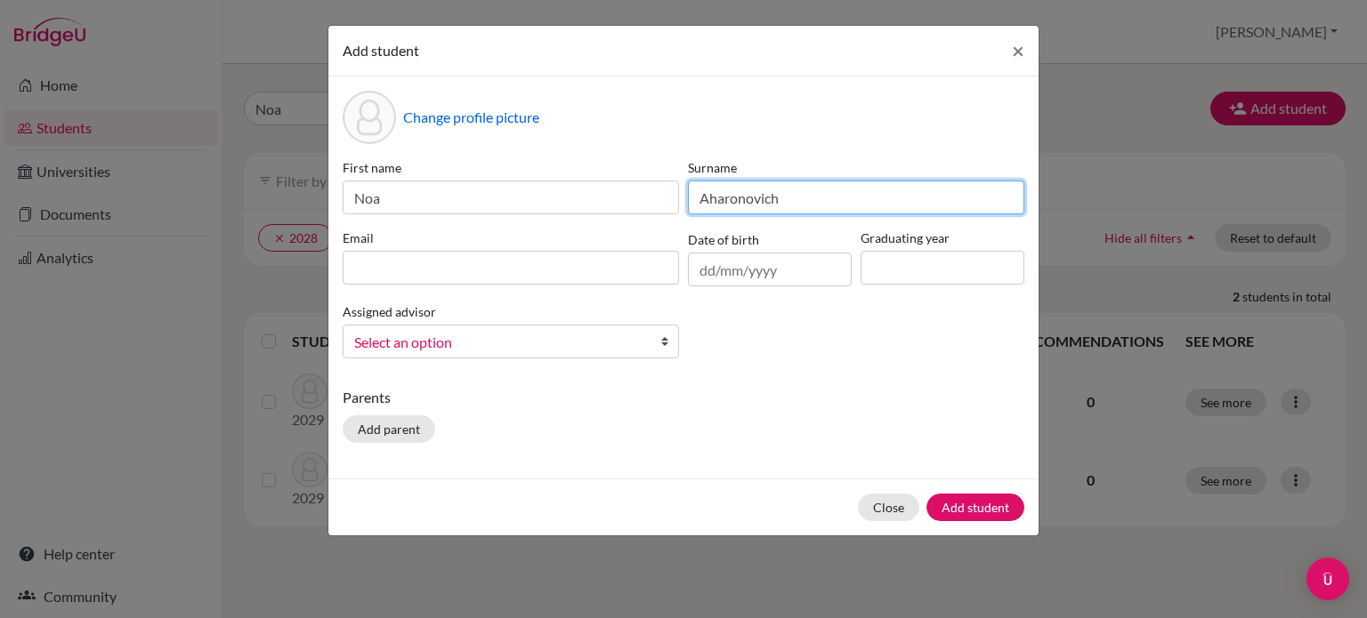
type input "Aharonovich"
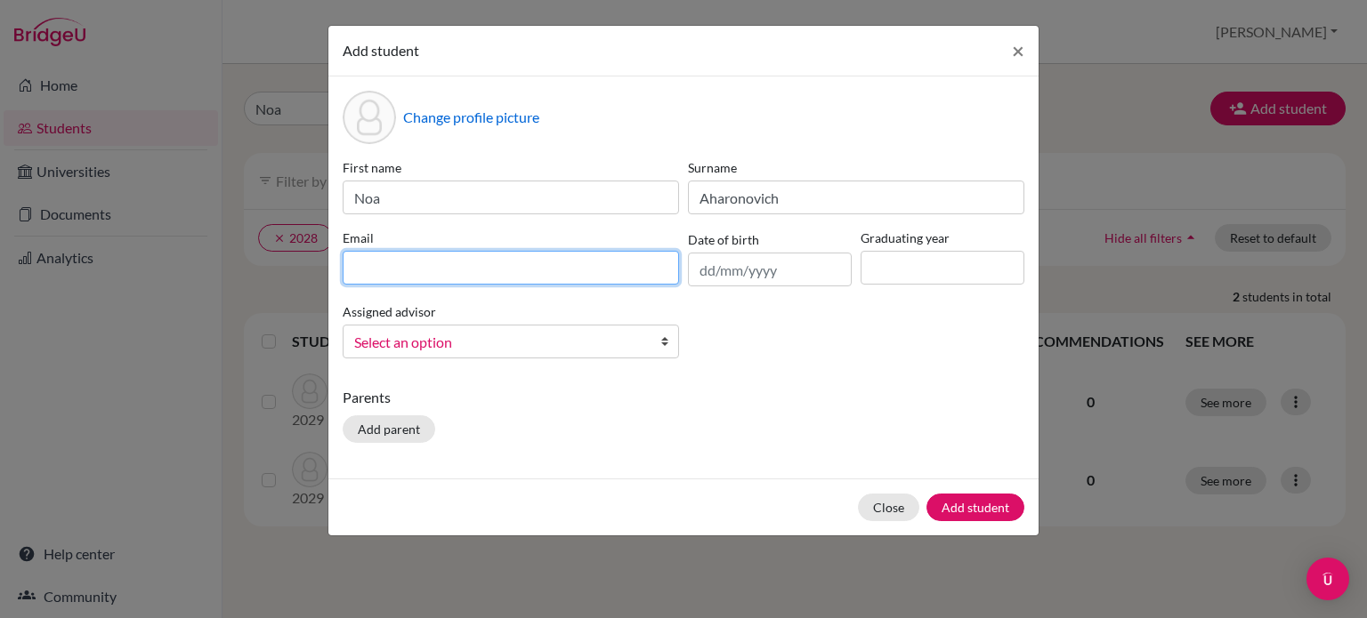
click at [352, 270] on input at bounding box center [511, 268] width 336 height 34
type input "220429@ucis.ac.th"
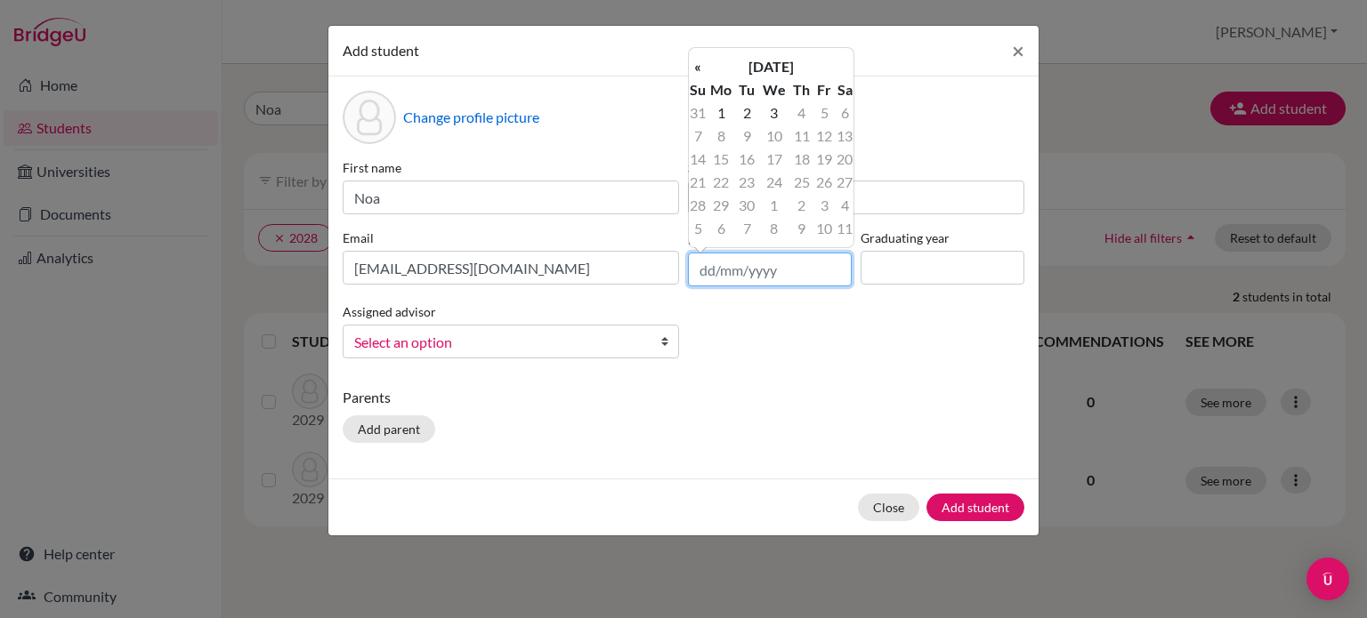
click at [708, 274] on input "text" at bounding box center [770, 270] width 164 height 34
type input "14/11/2011"
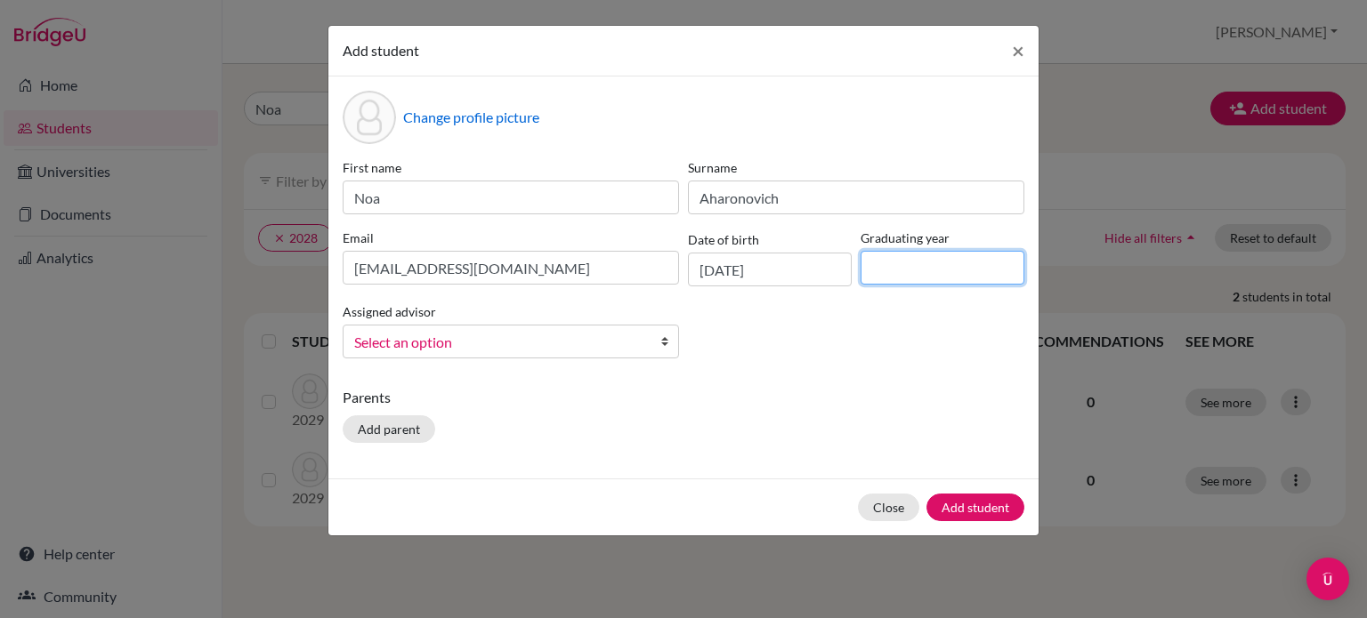
click at [889, 264] on input at bounding box center [942, 268] width 164 height 34
type input "2029"
click at [432, 341] on span "Select an option" at bounding box center [499, 342] width 290 height 23
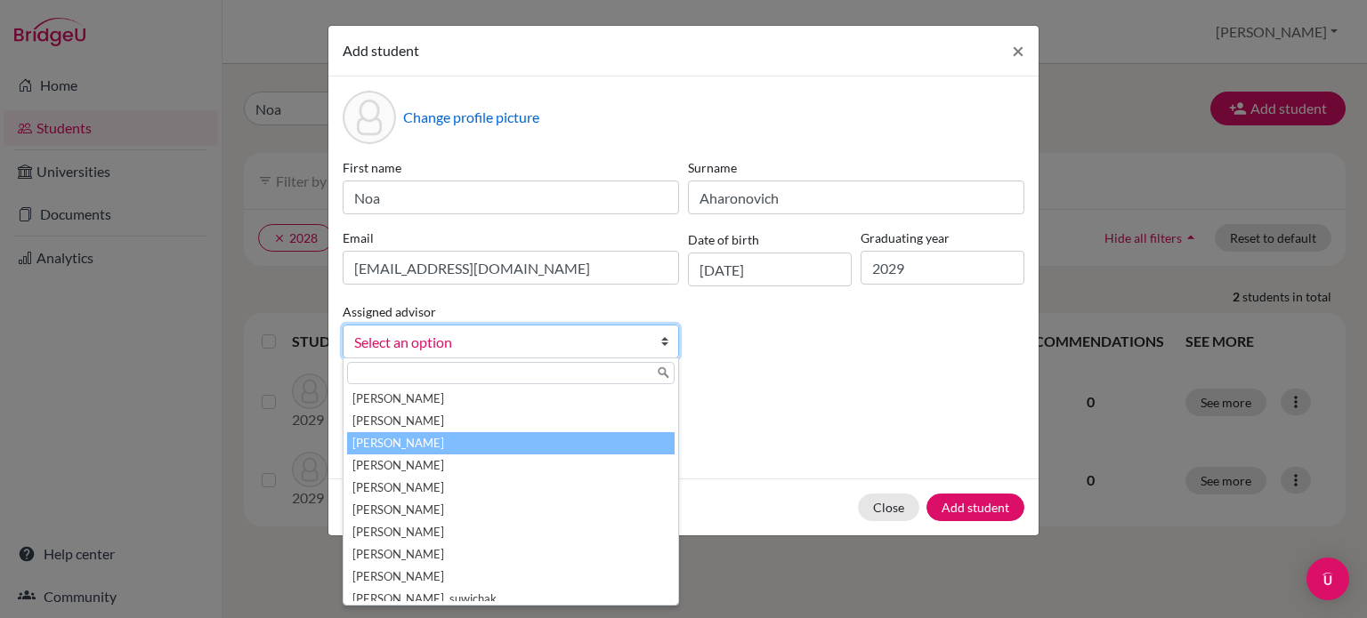
click at [423, 449] on li "Agahi, David" at bounding box center [510, 443] width 327 height 22
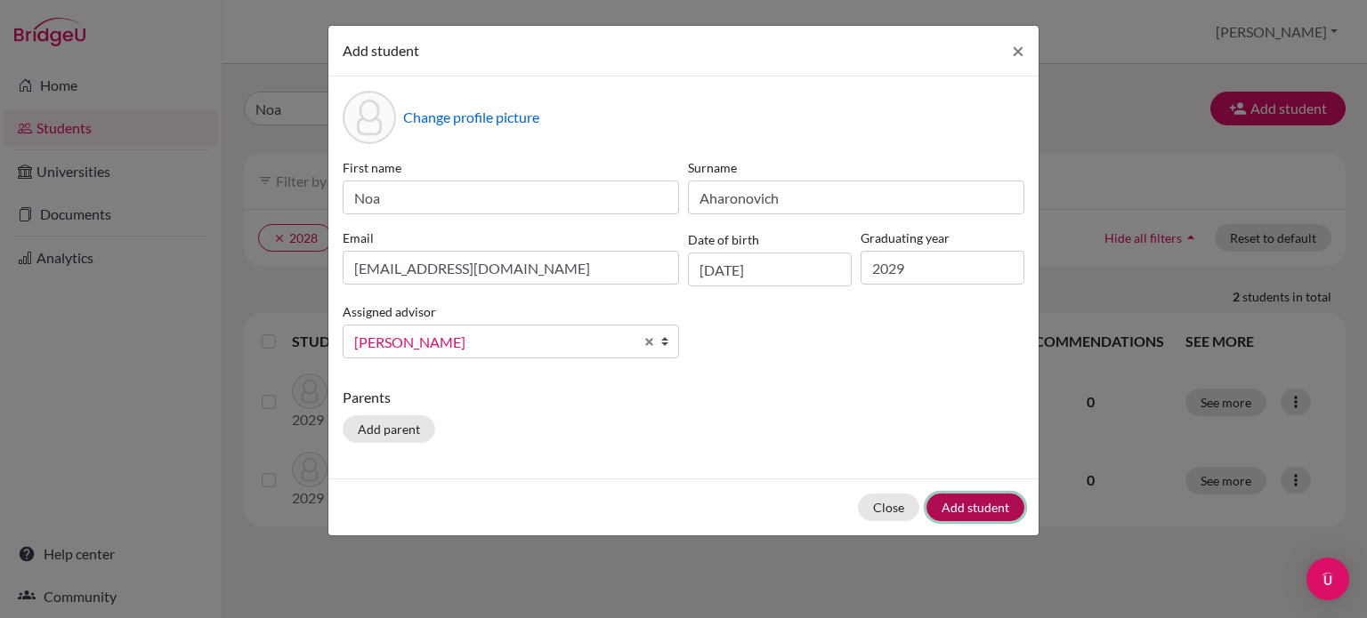
click at [983, 506] on button "Add student" at bounding box center [975, 508] width 98 height 28
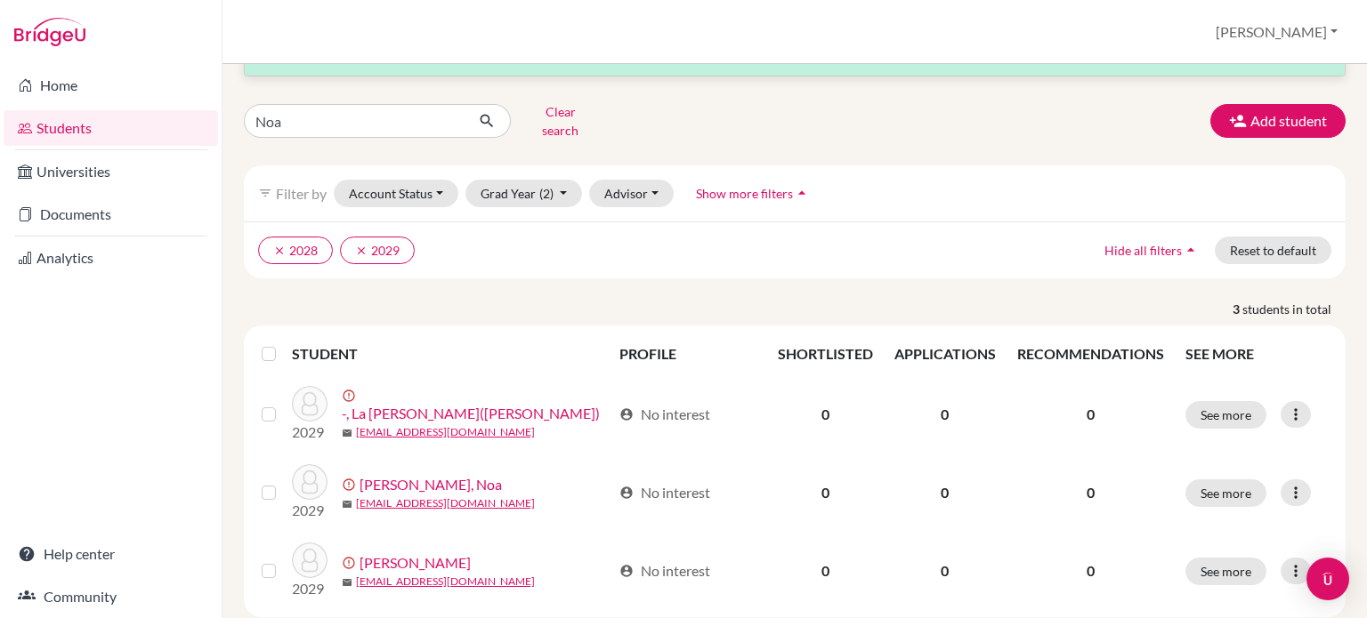
scroll to position [78, 0]
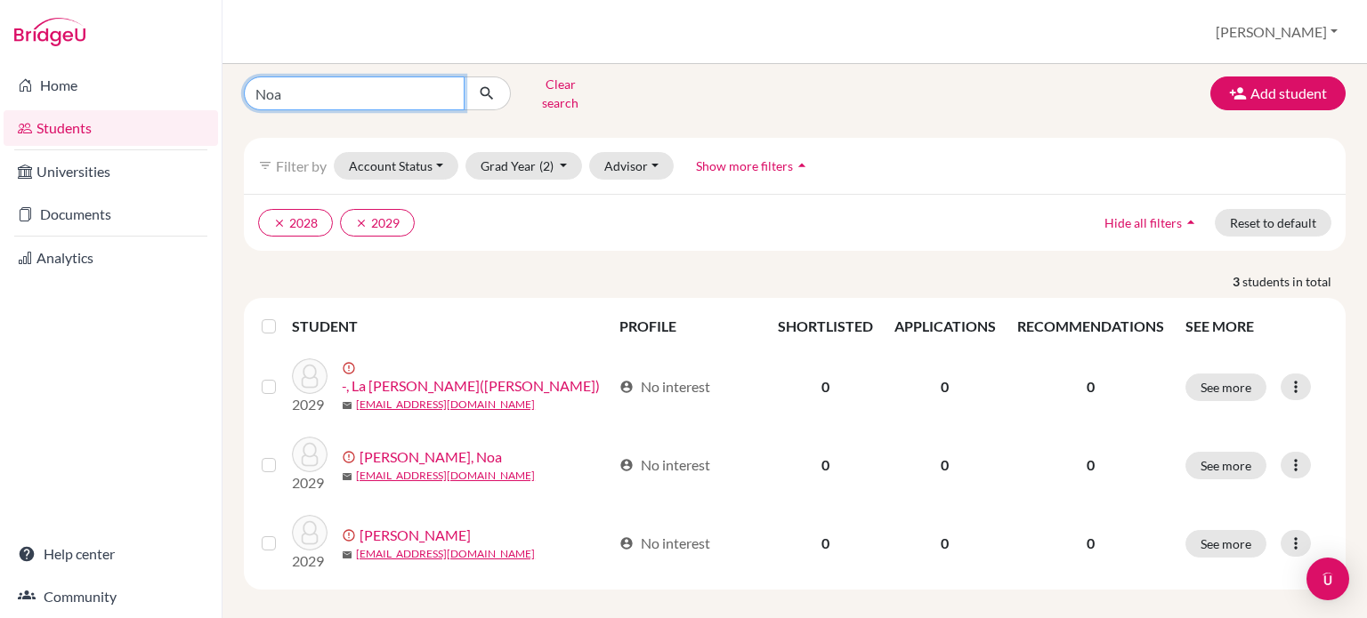
drag, startPoint x: 295, startPoint y: 87, endPoint x: 248, endPoint y: 77, distance: 47.3
click at [248, 77] on input "Noa" at bounding box center [354, 94] width 221 height 34
type input "Daeun"
click button "submit" at bounding box center [487, 94] width 47 height 34
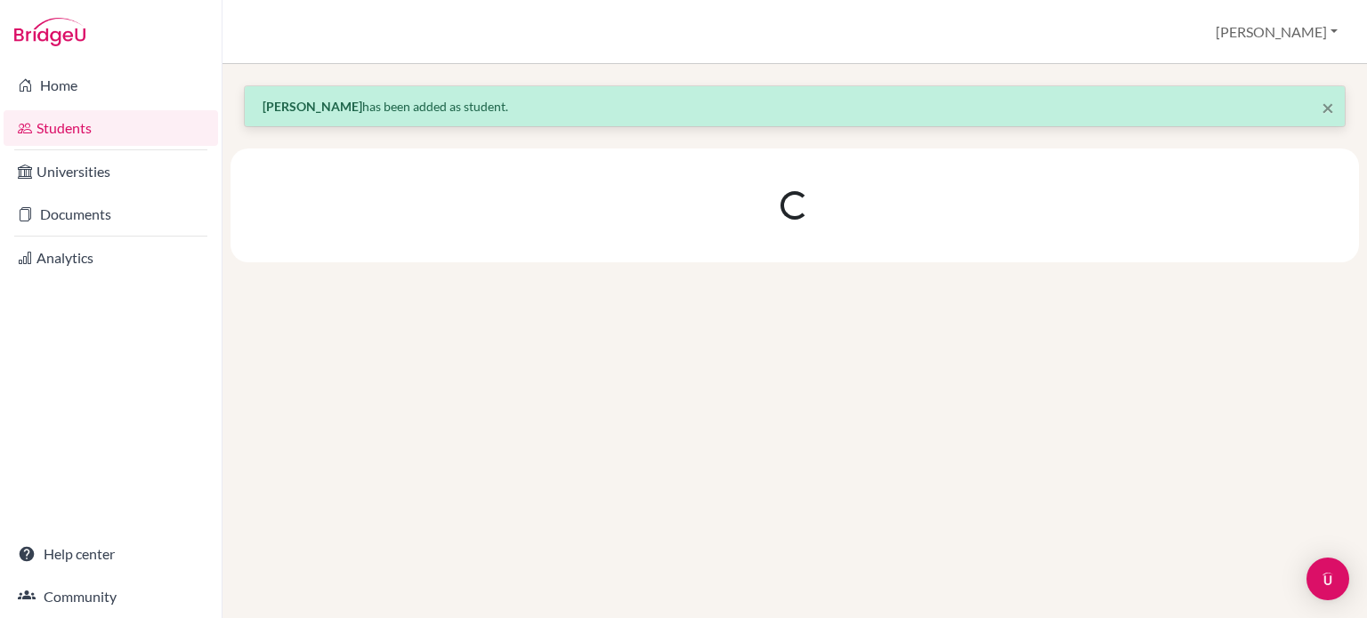
scroll to position [0, 0]
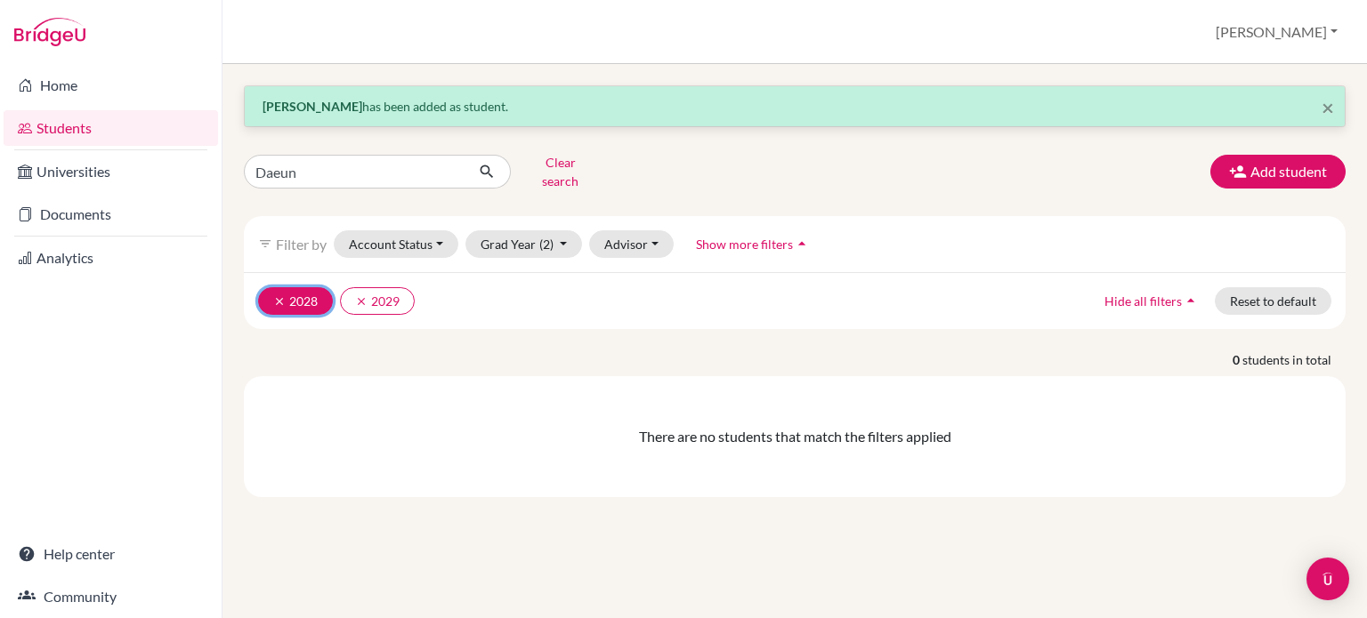
click at [279, 295] on icon "clear" at bounding box center [279, 301] width 12 height 12
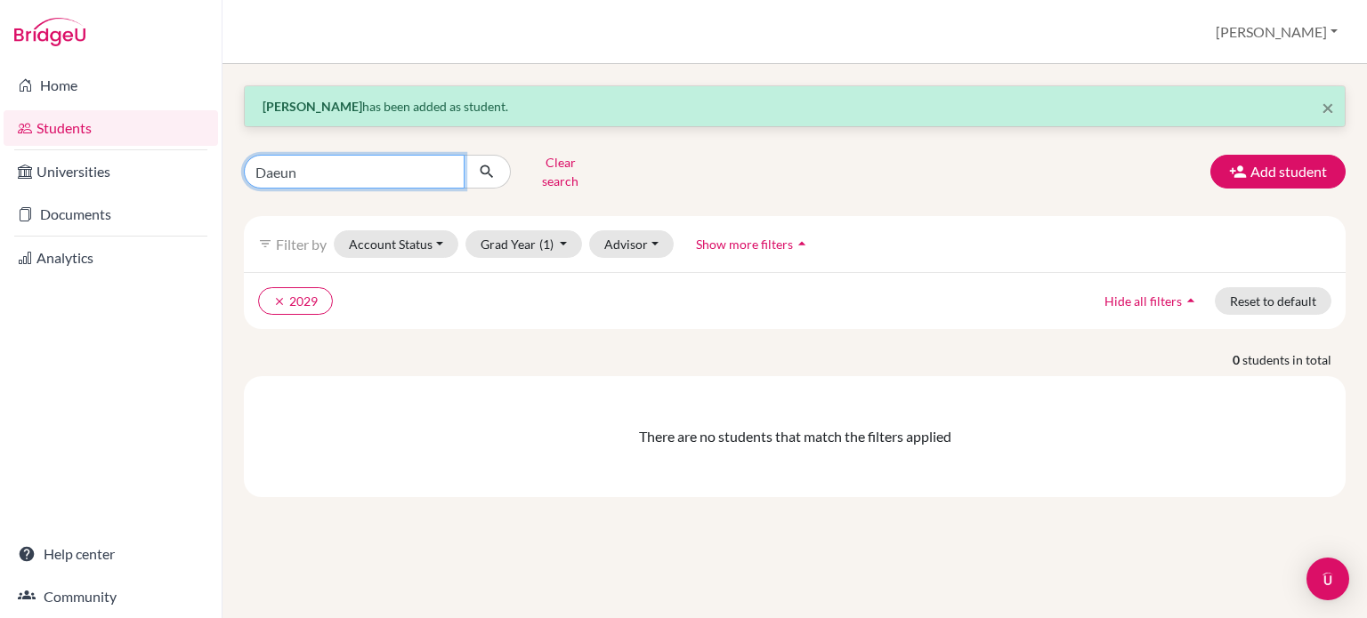
click at [322, 169] on input "Daeun" at bounding box center [354, 172] width 221 height 34
click button "submit" at bounding box center [487, 172] width 47 height 34
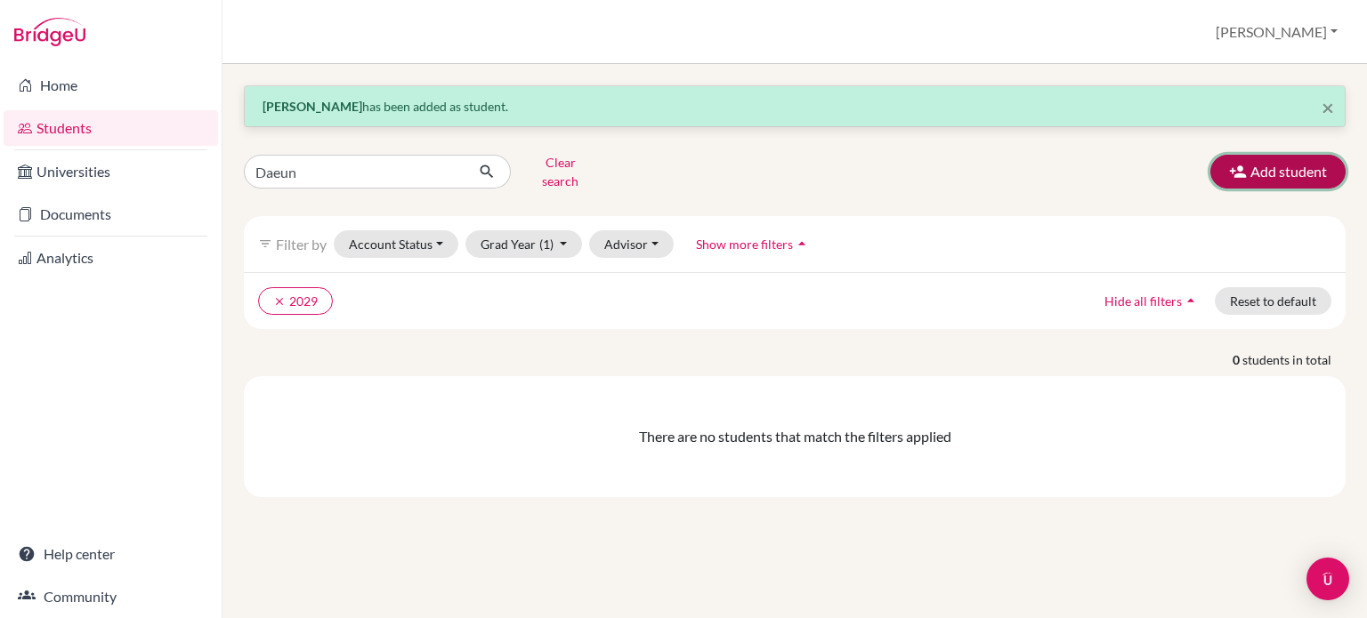
click at [1251, 164] on button "Add student" at bounding box center [1277, 172] width 135 height 34
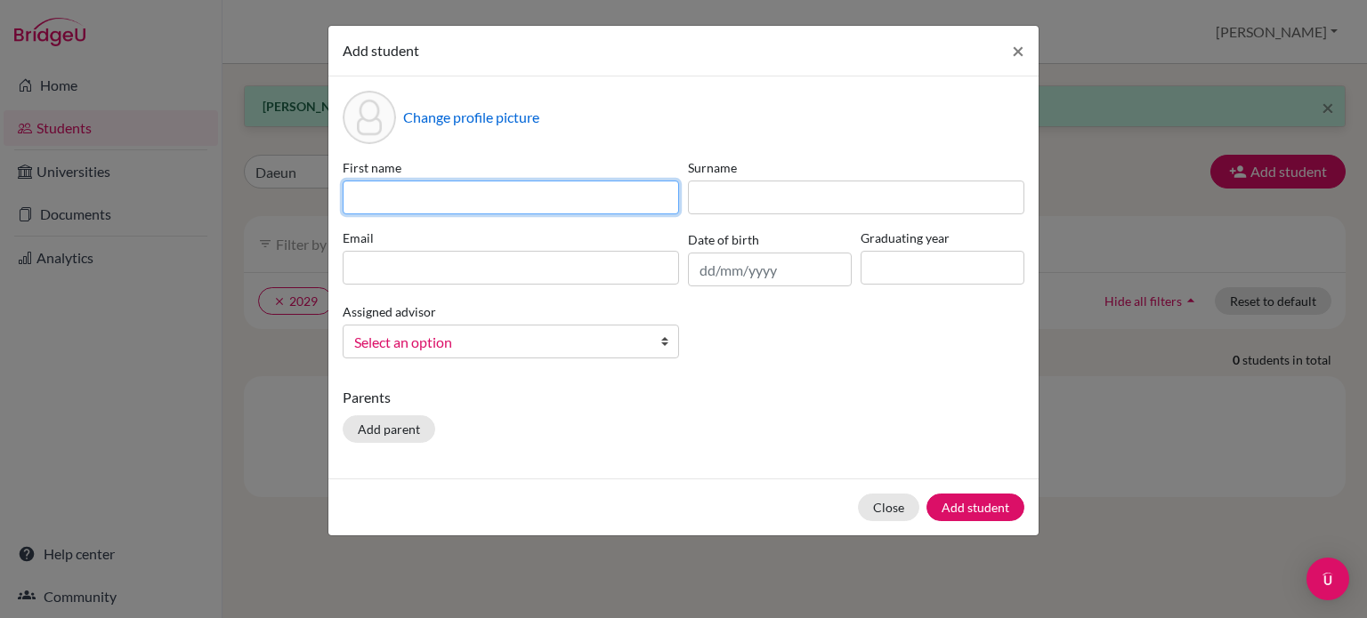
click at [362, 196] on input at bounding box center [511, 198] width 336 height 34
type input "Daeun"
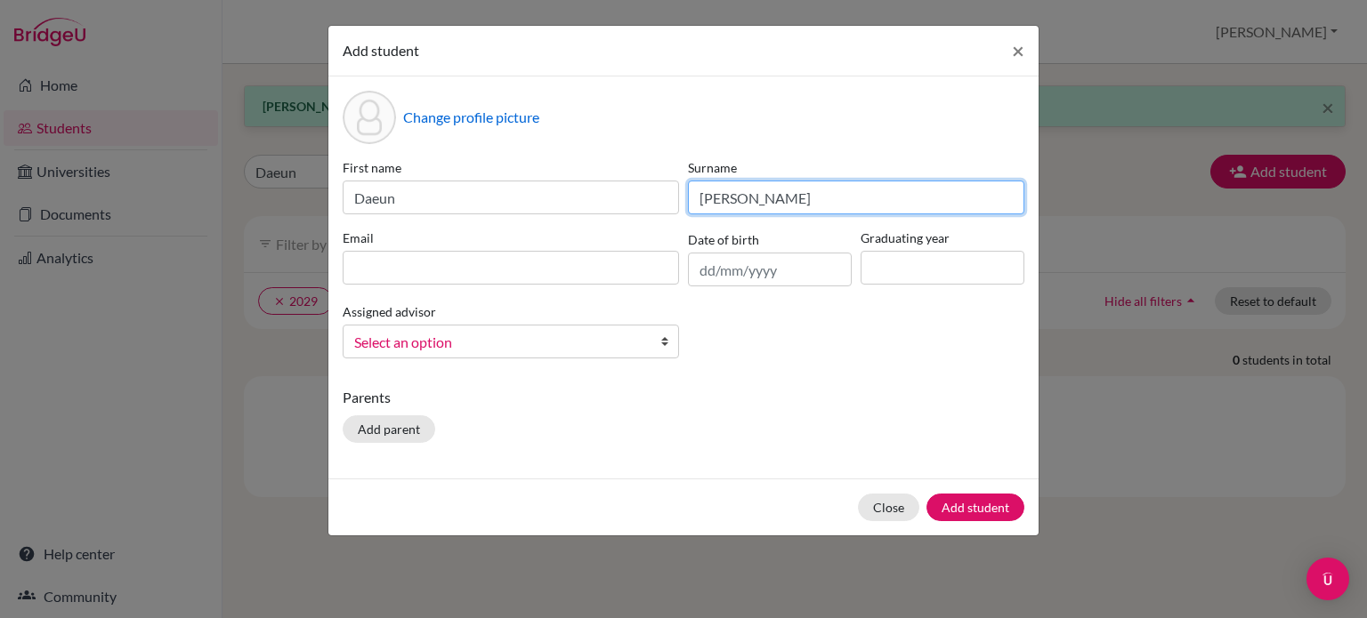
type input "Byun"
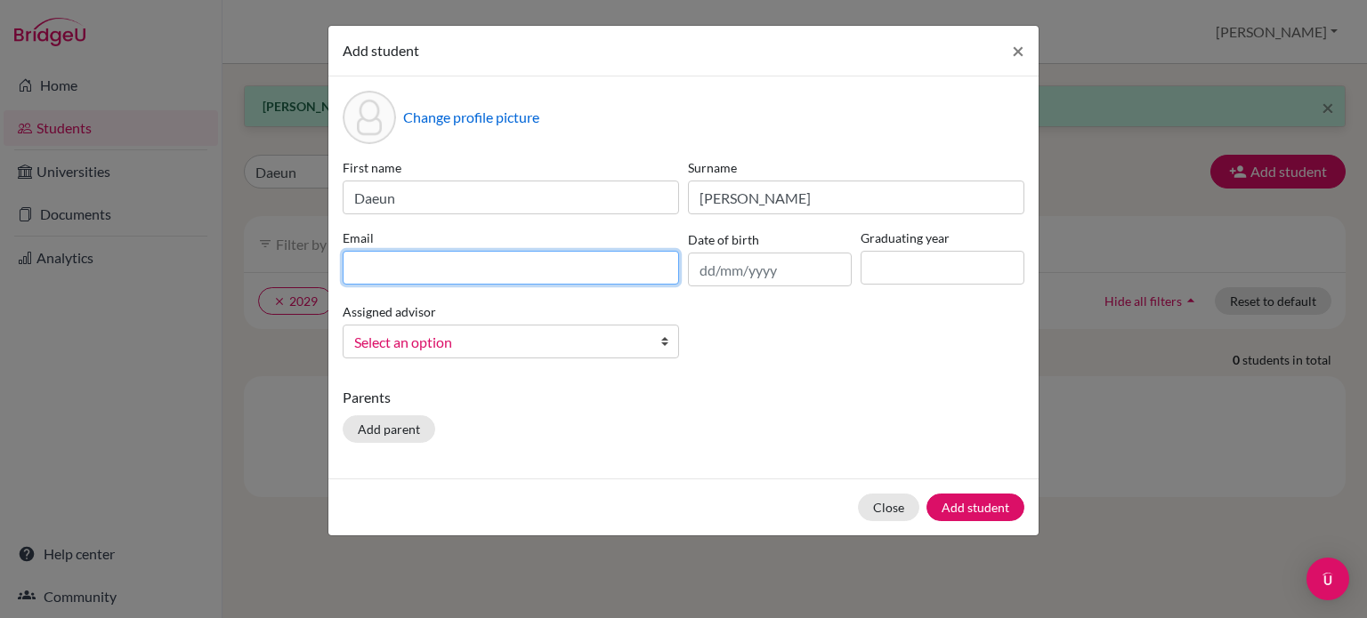
click at [363, 265] on input at bounding box center [511, 268] width 336 height 34
type input "250192@ucis.ac.th"
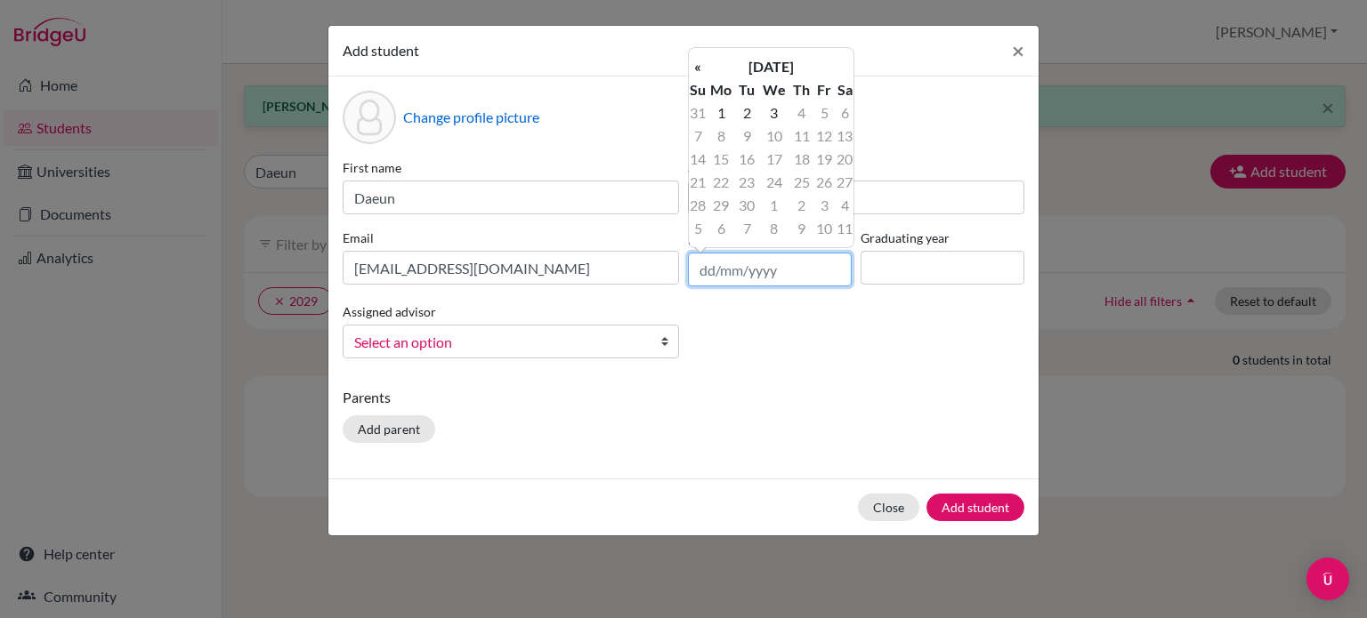
click at [705, 271] on input "text" at bounding box center [770, 270] width 164 height 34
type input "20/11/2011"
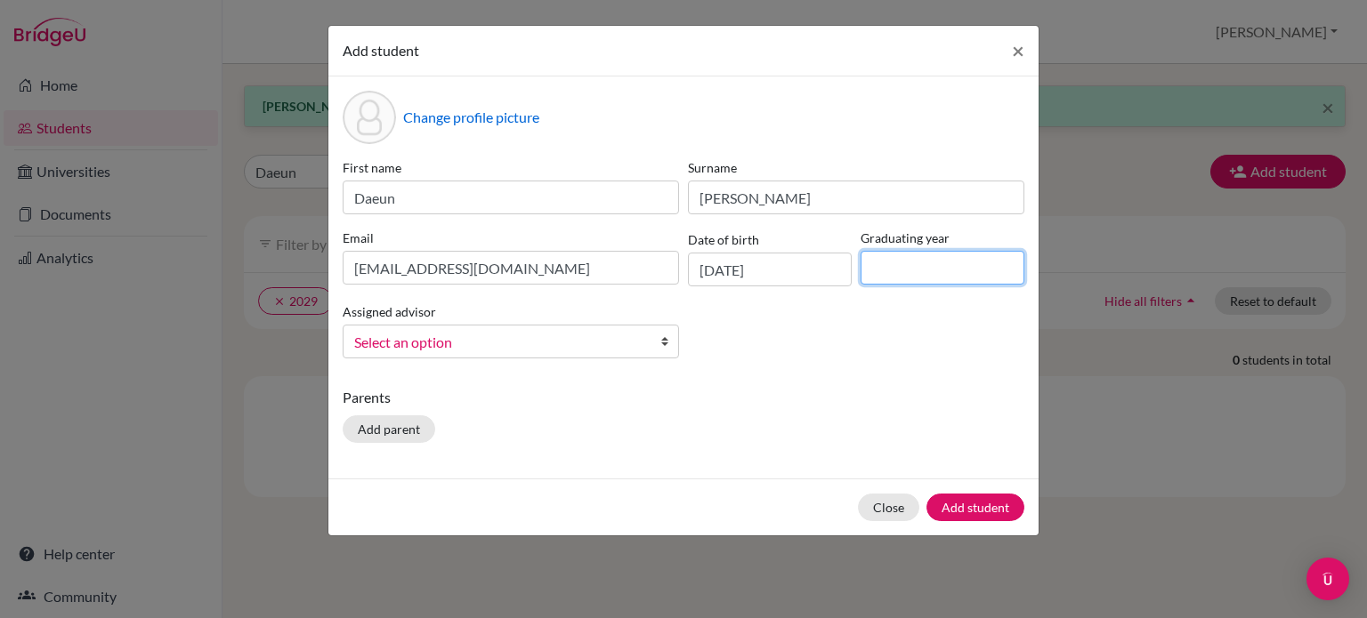
click at [904, 273] on input at bounding box center [942, 268] width 164 height 34
type input "2029"
click at [440, 344] on span "Select an option" at bounding box center [499, 342] width 290 height 23
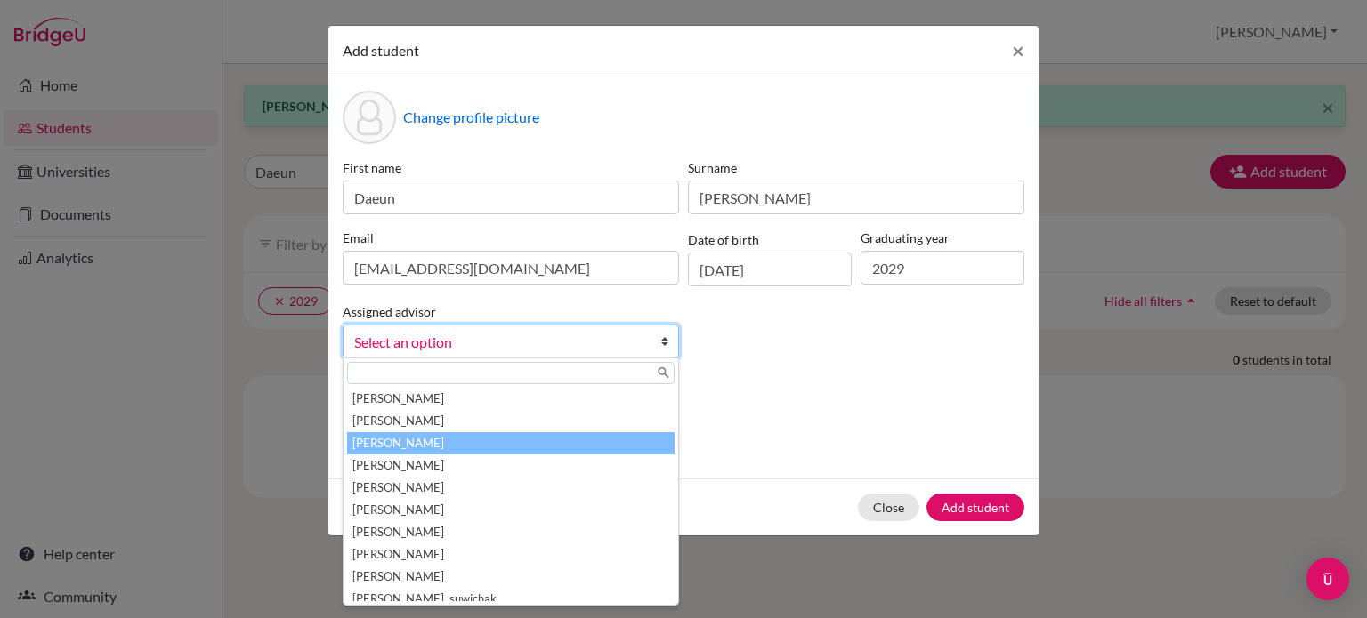
click at [408, 440] on li "Agahi, David" at bounding box center [510, 443] width 327 height 22
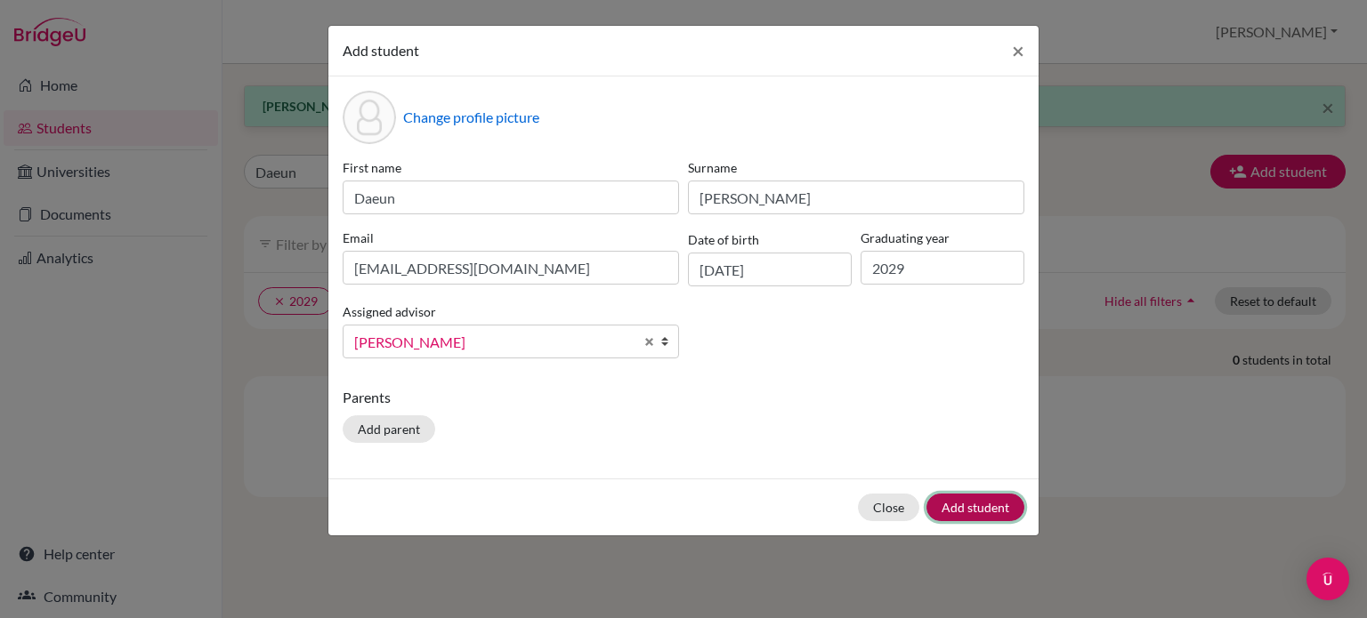
click at [971, 512] on button "Add student" at bounding box center [975, 508] width 98 height 28
